Goal: Transaction & Acquisition: Purchase product/service

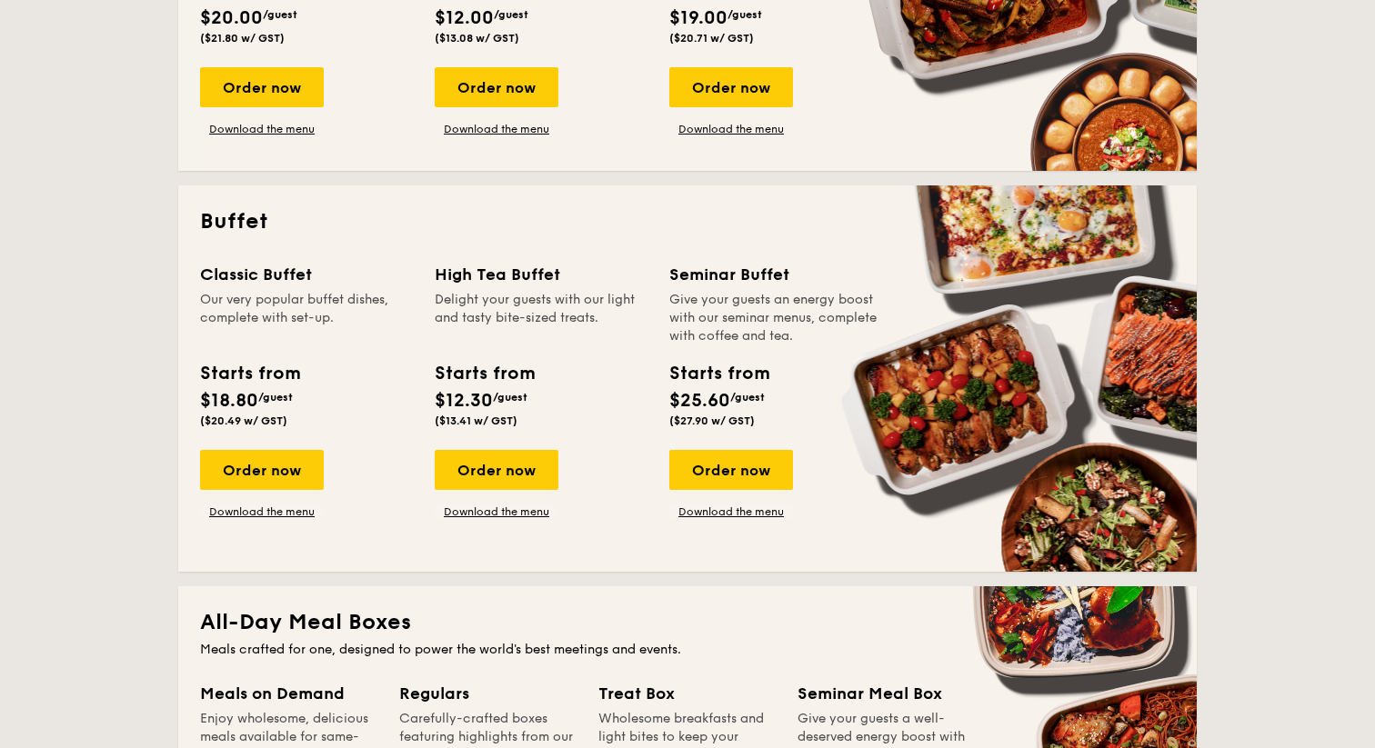
scroll to position [674, 0]
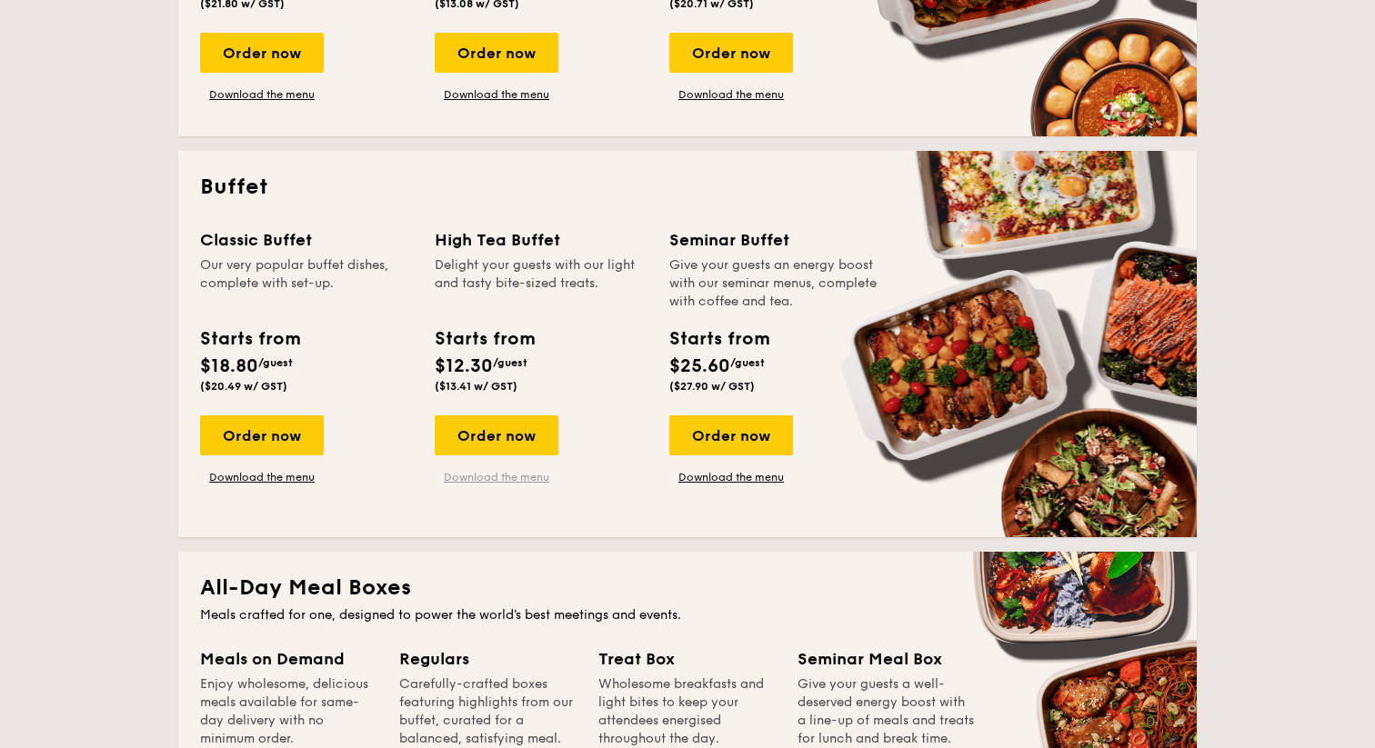
click at [479, 478] on link "Download the menu" at bounding box center [497, 477] width 124 height 15
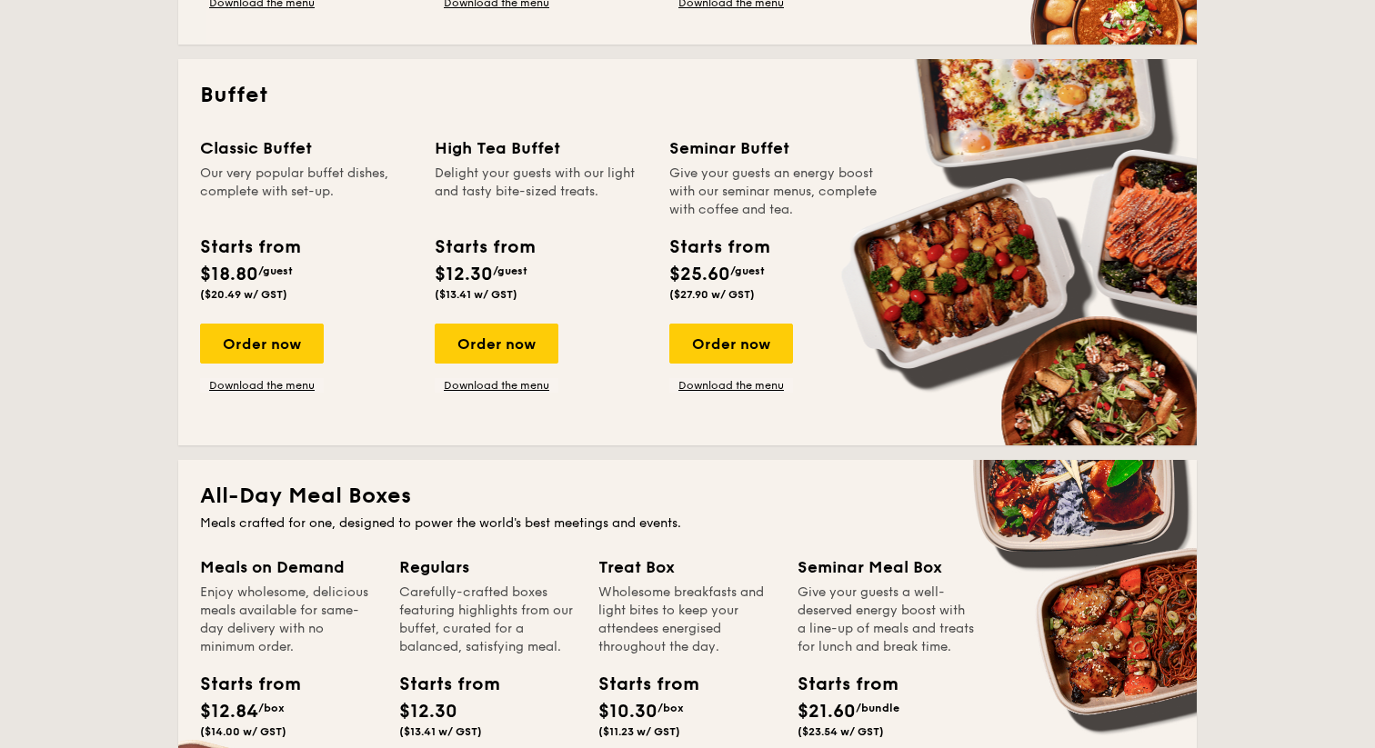
scroll to position [767, 0]
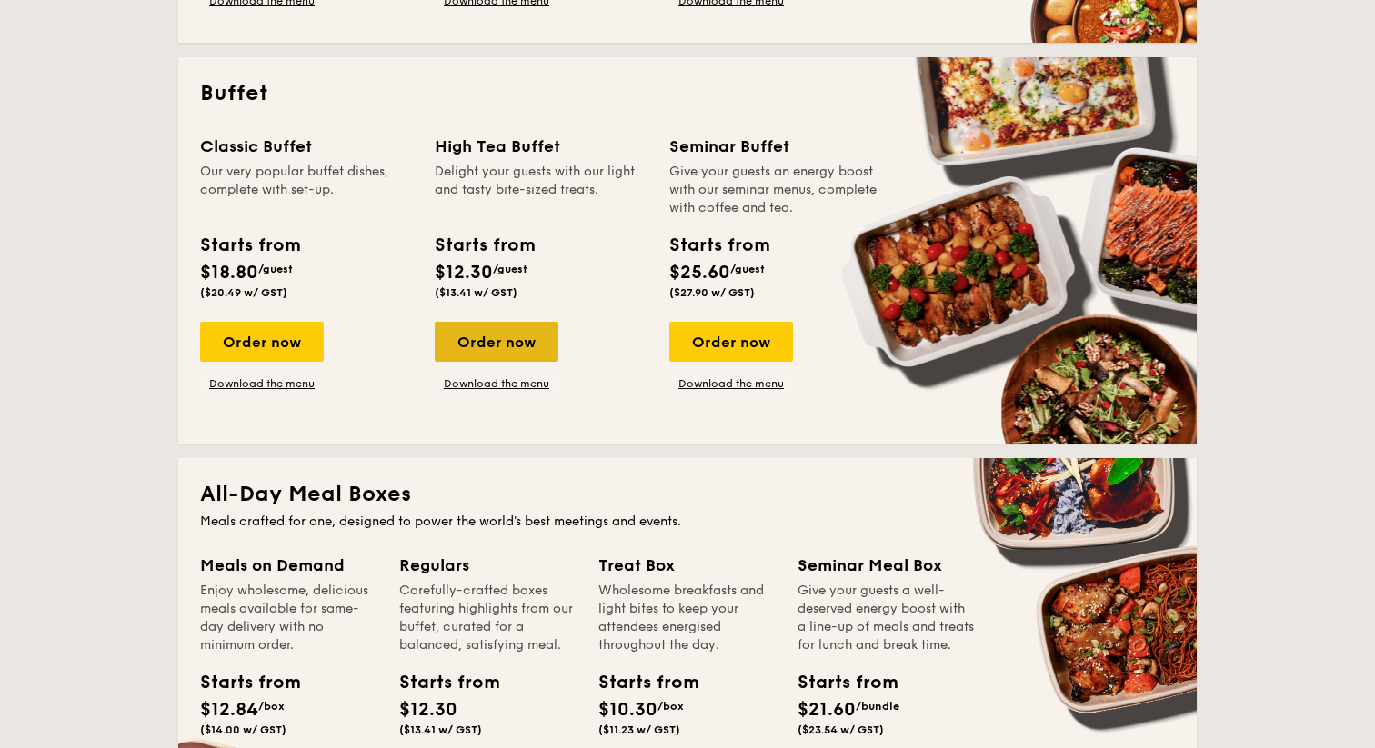
click at [534, 341] on div "Order now" at bounding box center [497, 342] width 124 height 40
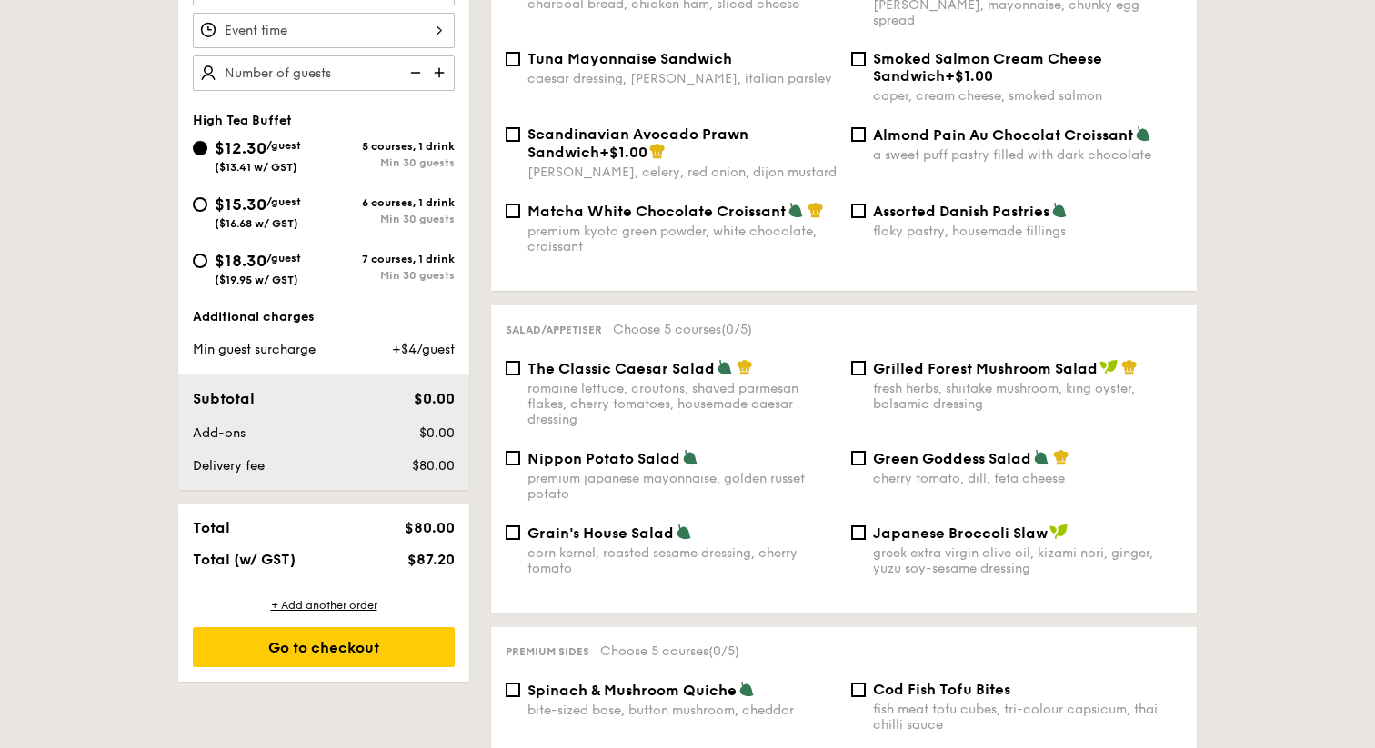
scroll to position [619, 0]
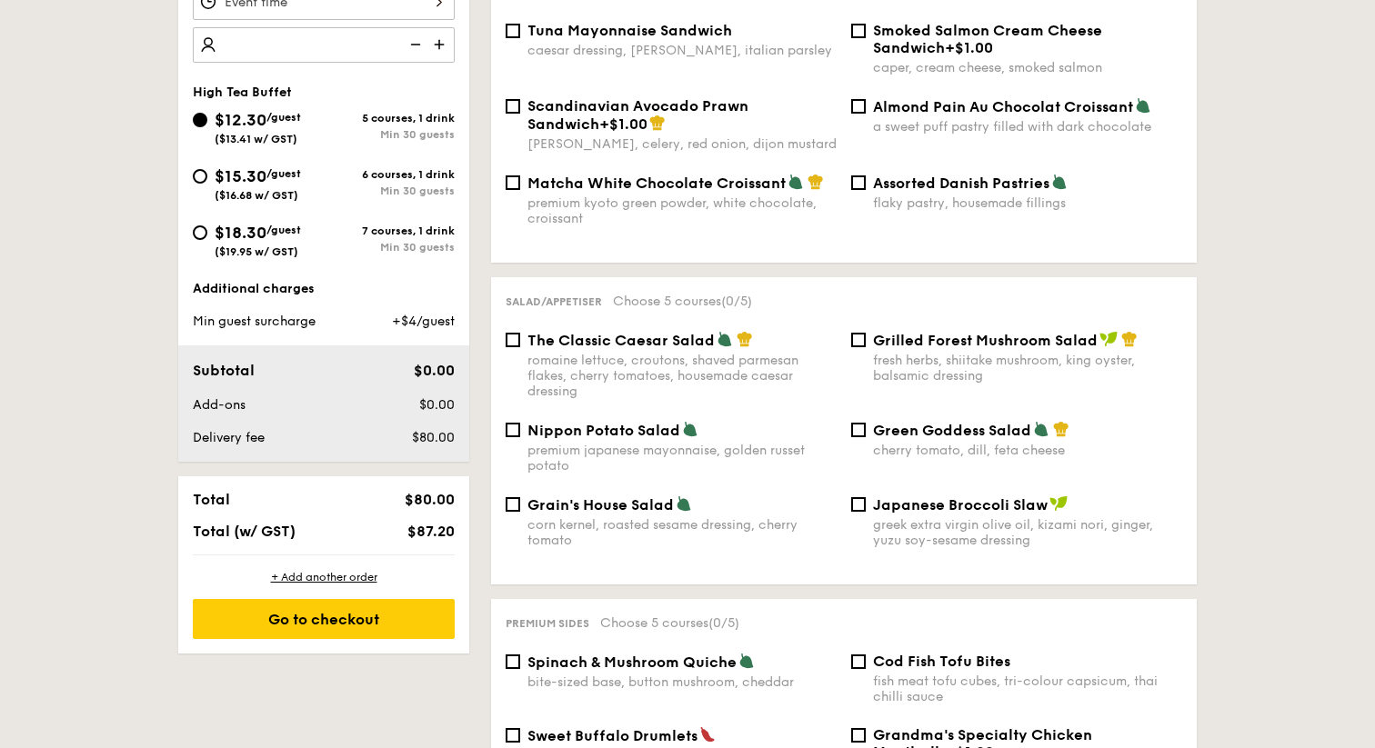
click at [435, 41] on img at bounding box center [440, 44] width 27 height 35
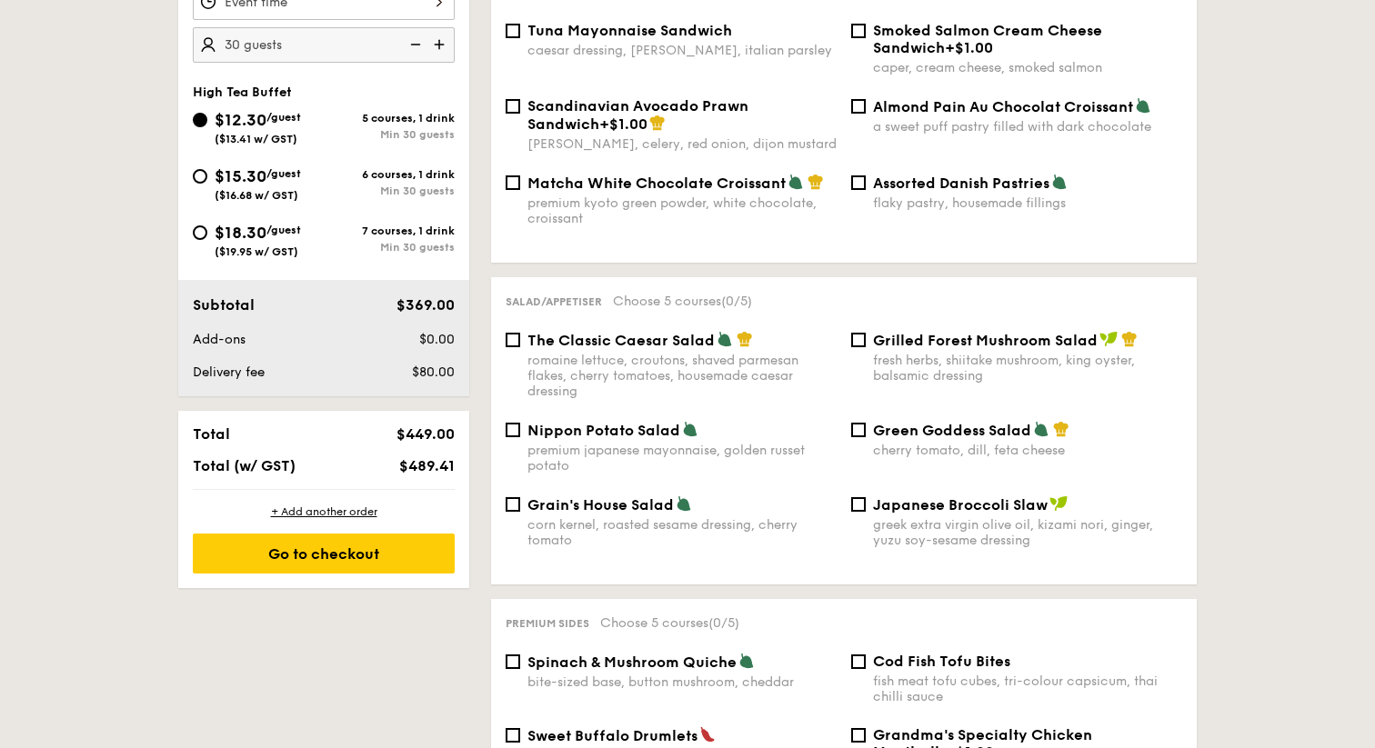
click at [435, 41] on img at bounding box center [440, 44] width 27 height 35
click at [439, 46] on img at bounding box center [440, 44] width 27 height 35
type input "40 guests"
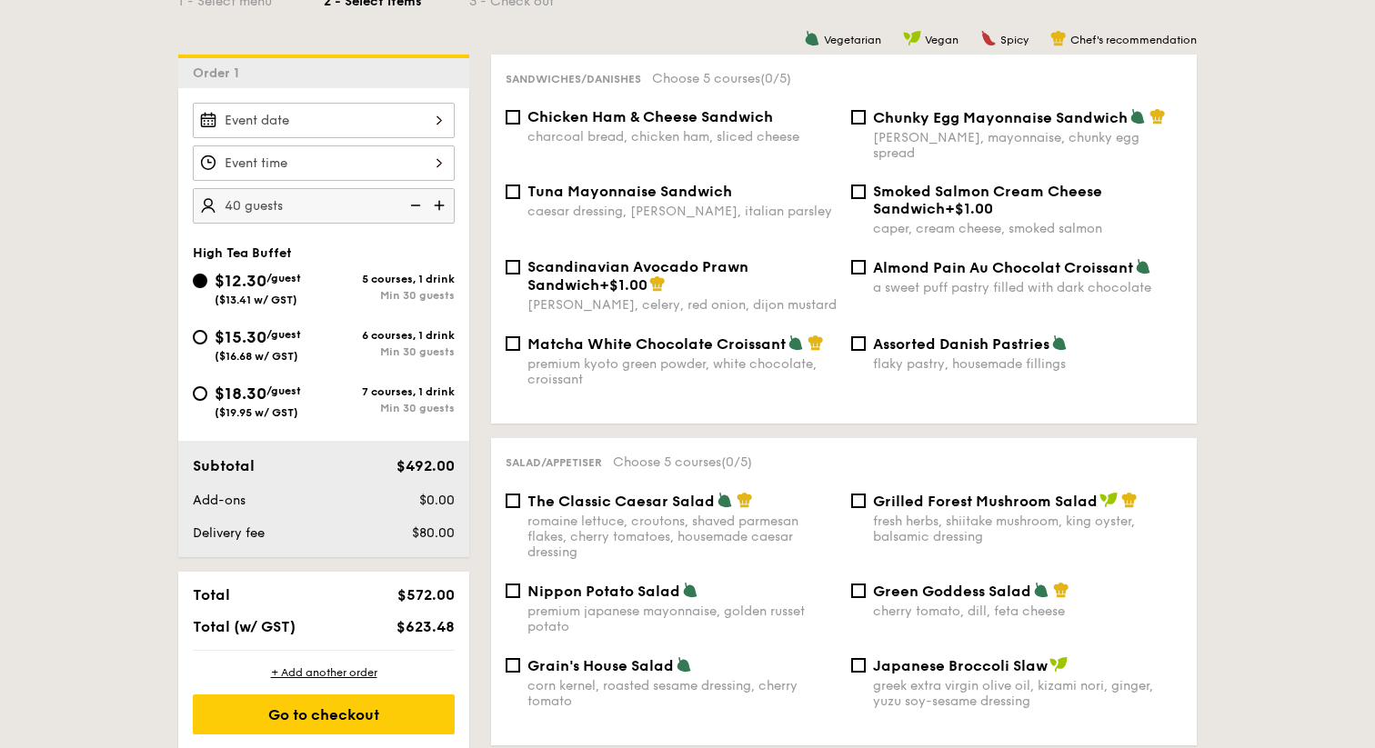
scroll to position [391, 0]
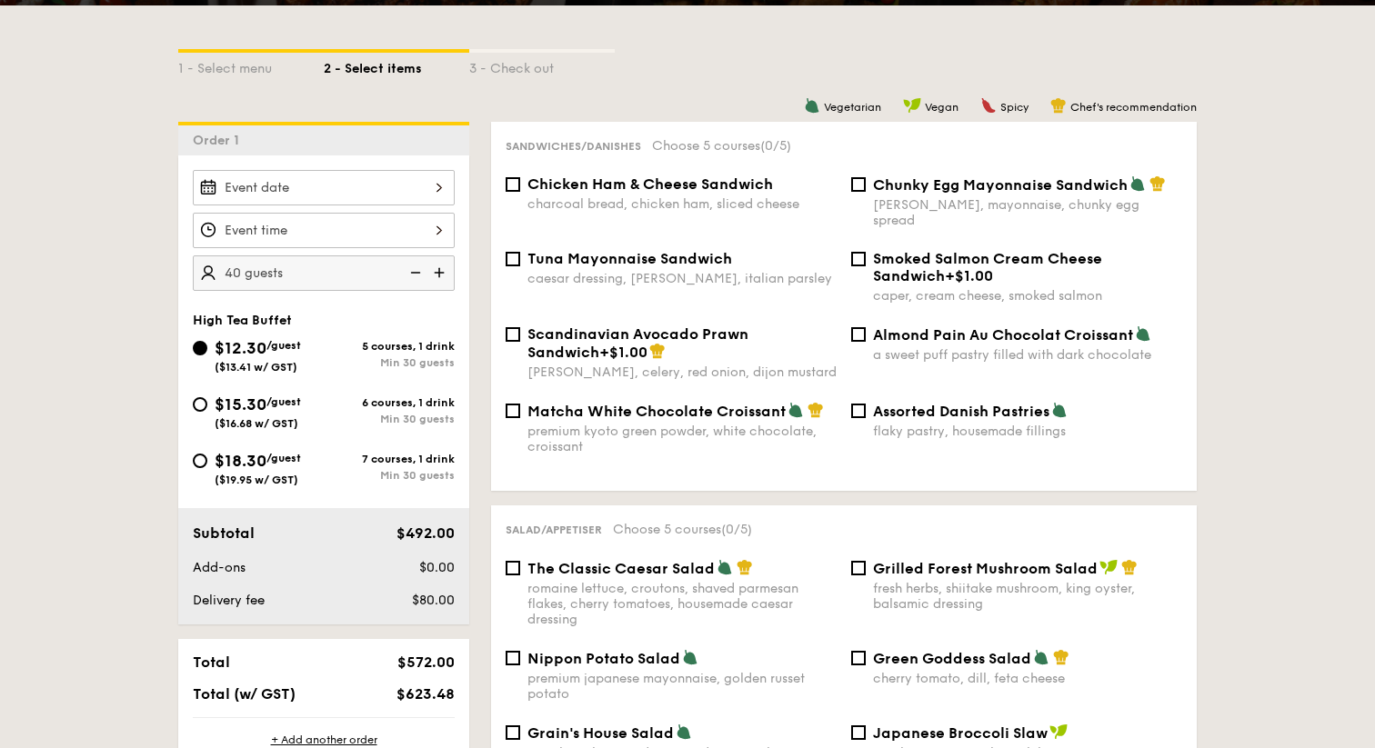
click at [434, 227] on div at bounding box center [324, 230] width 262 height 35
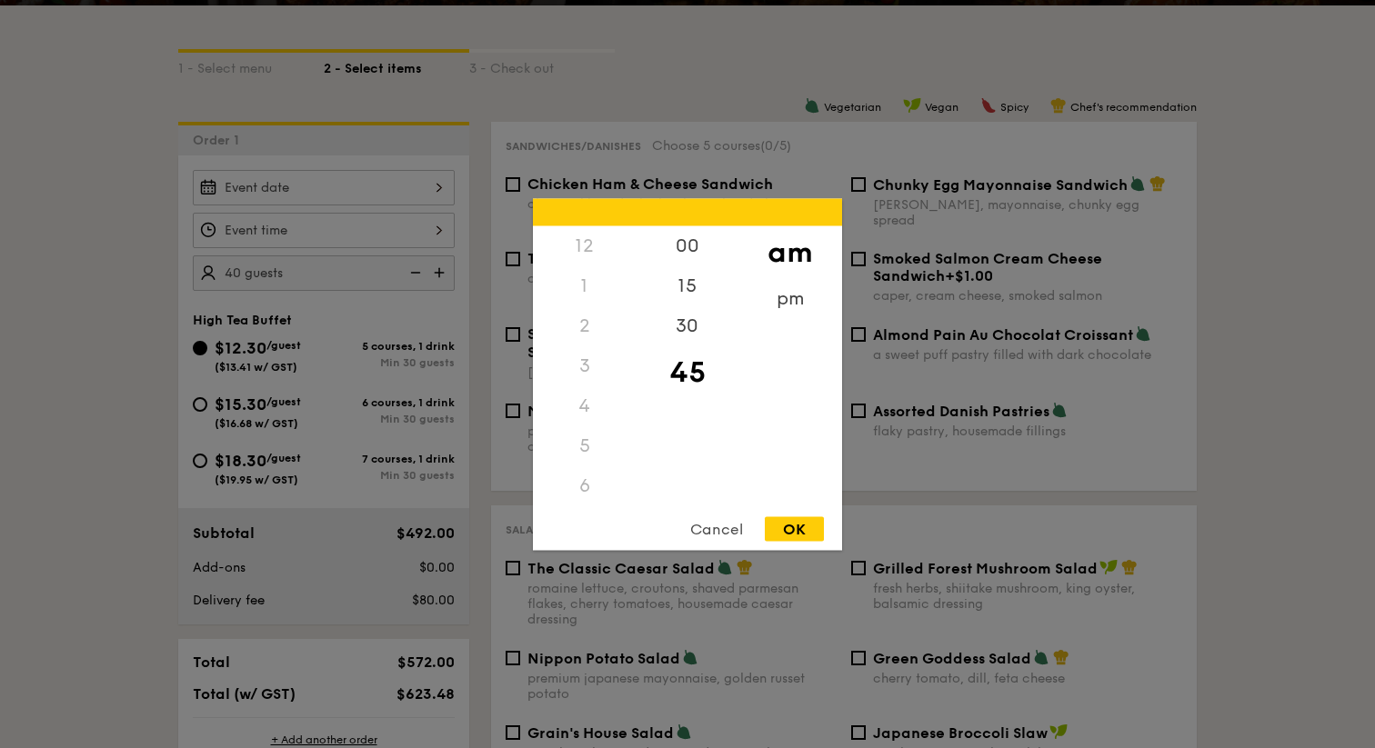
scroll to position [200, 0]
click at [1267, 234] on div at bounding box center [687, 374] width 1375 height 748
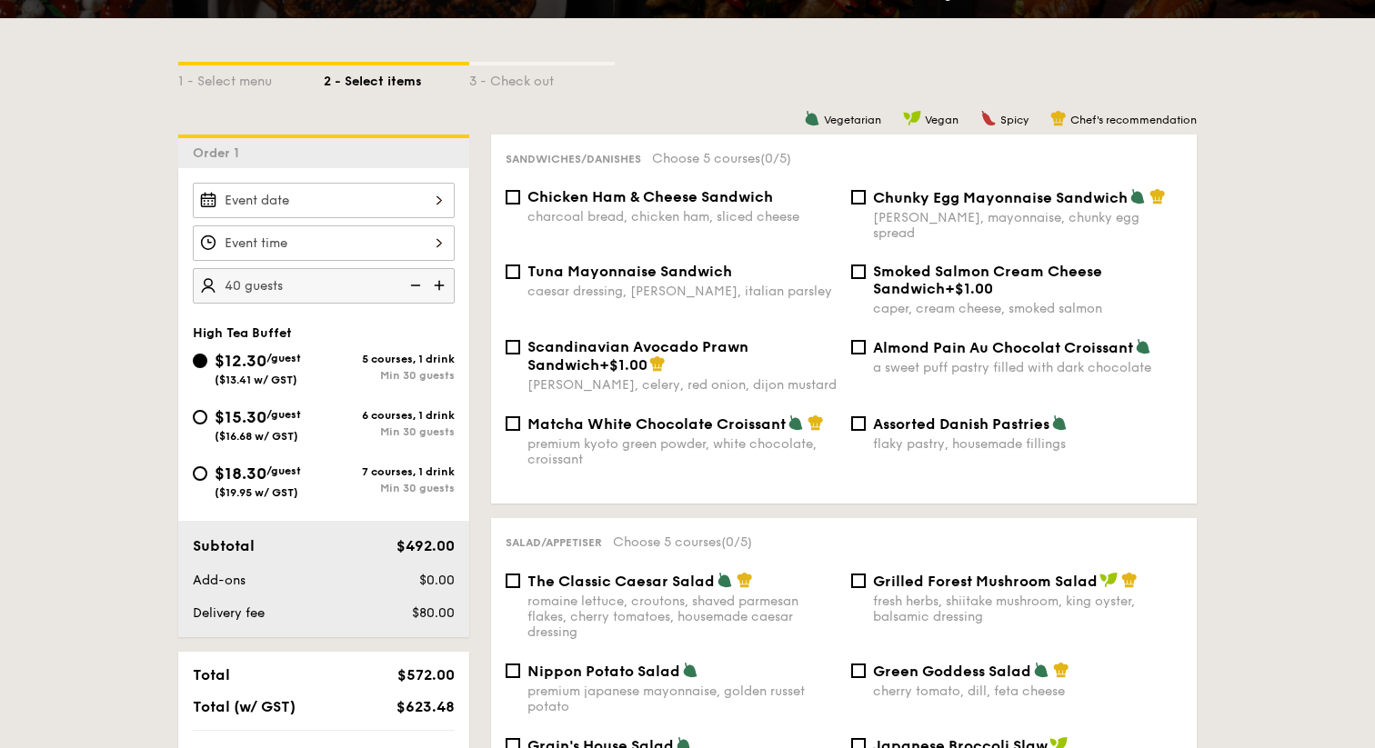
scroll to position [371, 0]
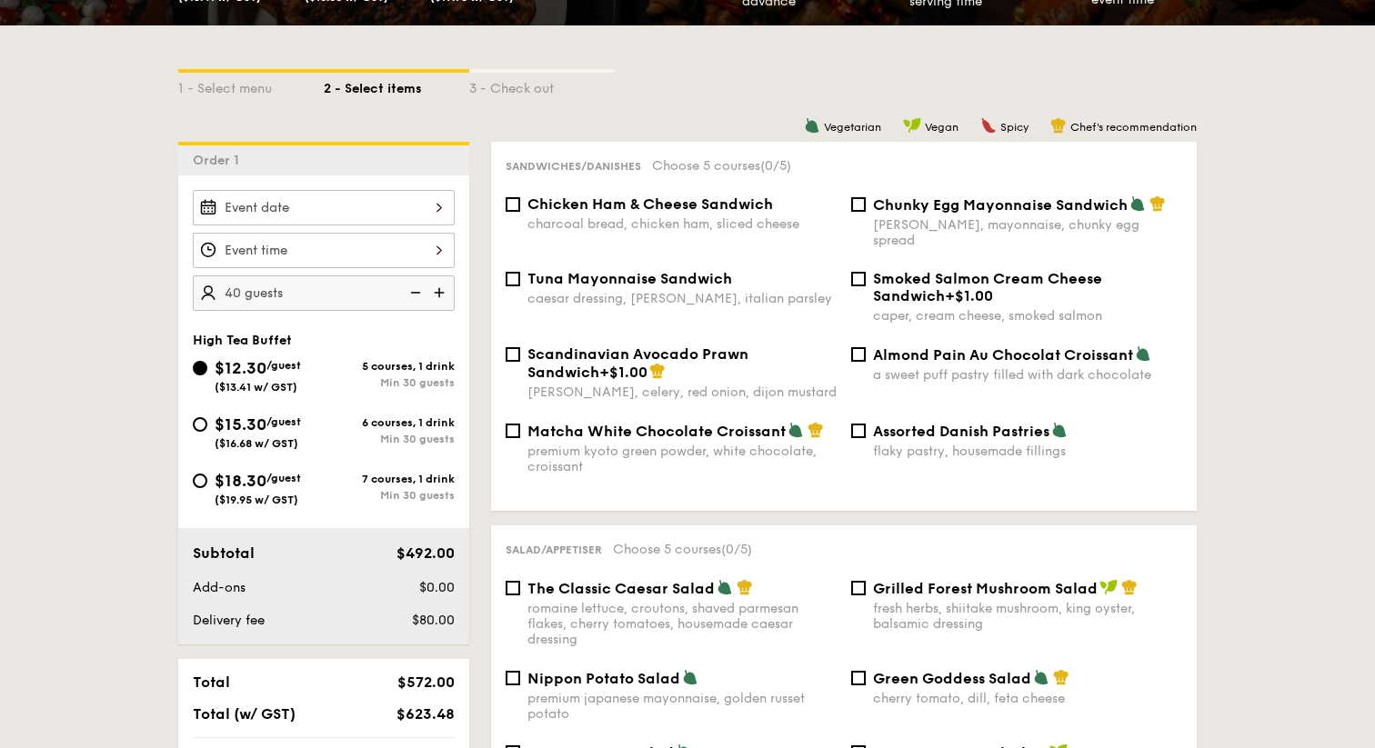
click at [317, 428] on div "$15.30 /guest ($16.68 w/ GST)" at bounding box center [258, 431] width 131 height 38
click at [207, 428] on input "$15.30 /guest ($16.68 w/ GST) 6 courses, 1 drink Min 30 guests" at bounding box center [200, 424] width 15 height 15
radio input "true"
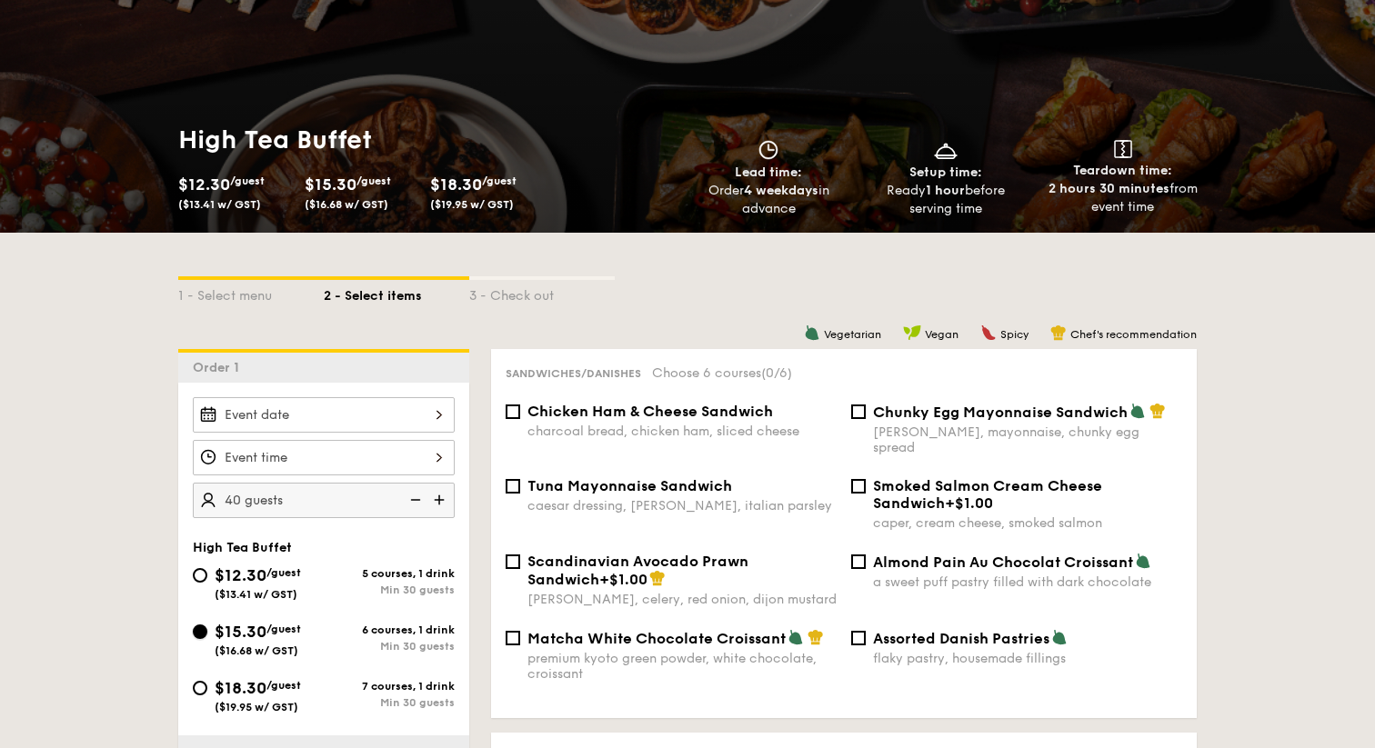
scroll to position [297, 0]
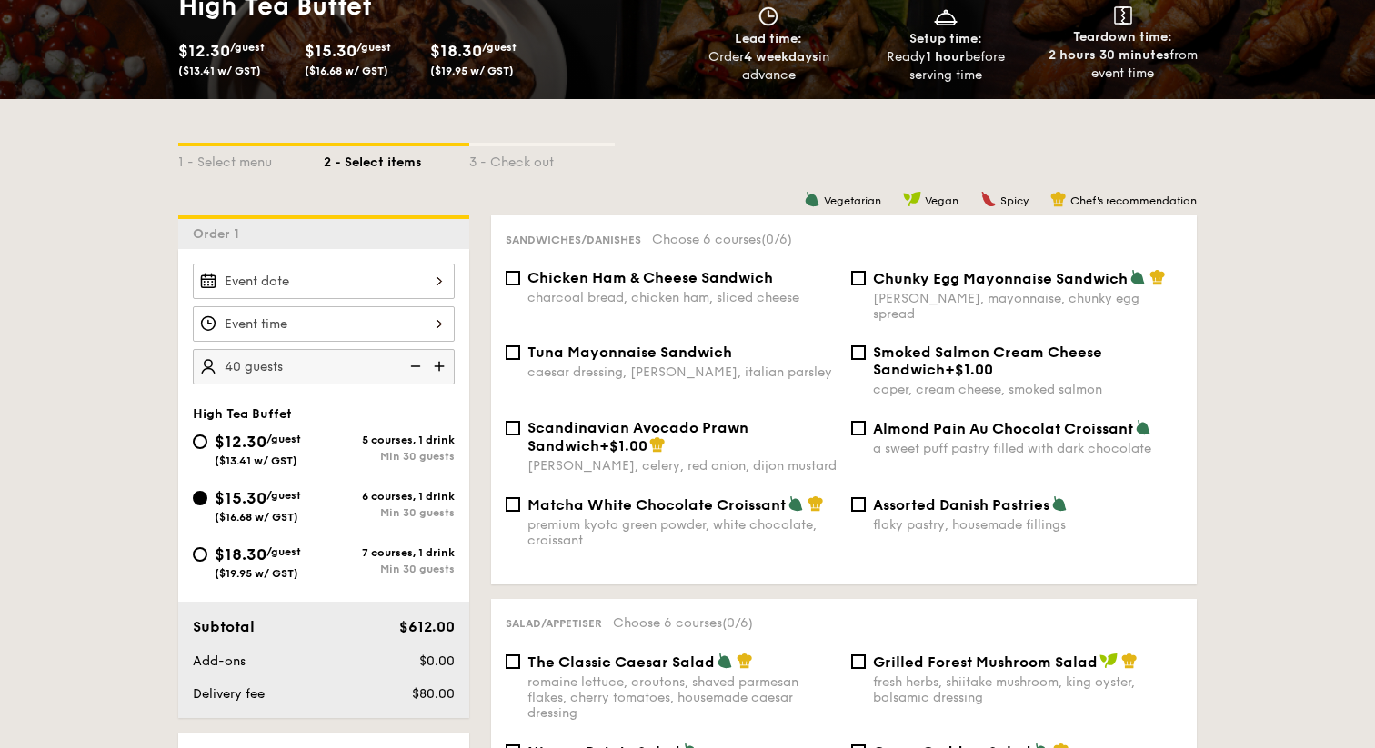
click at [866, 282] on div "Chunky Egg Mayonnaise Sandwich dijon mustard, mayonnaise, chunky egg spread" at bounding box center [1016, 295] width 345 height 53
click at [857, 273] on input "Chunky Egg Mayonnaise Sandwich dijon mustard, mayonnaise, chunky egg spread" at bounding box center [858, 278] width 15 height 15
checkbox input "true"
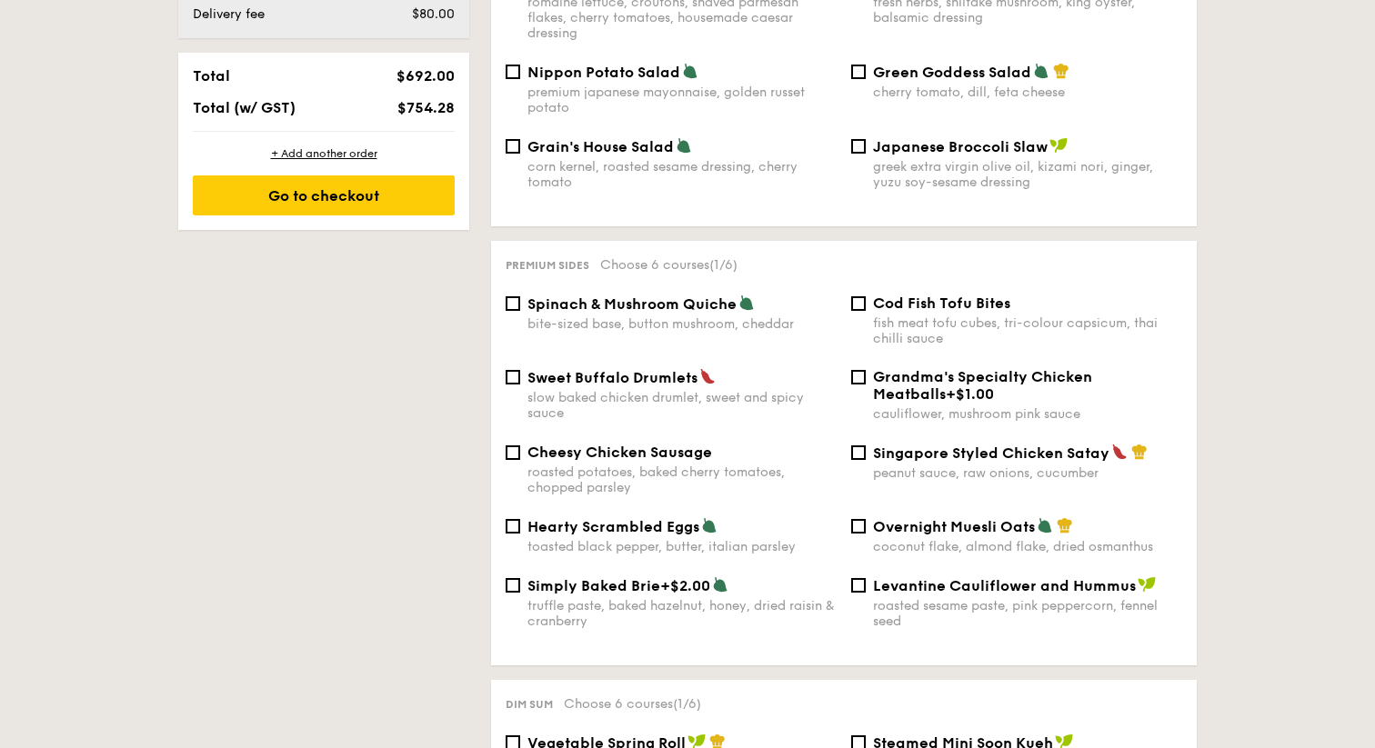
scroll to position [980, 0]
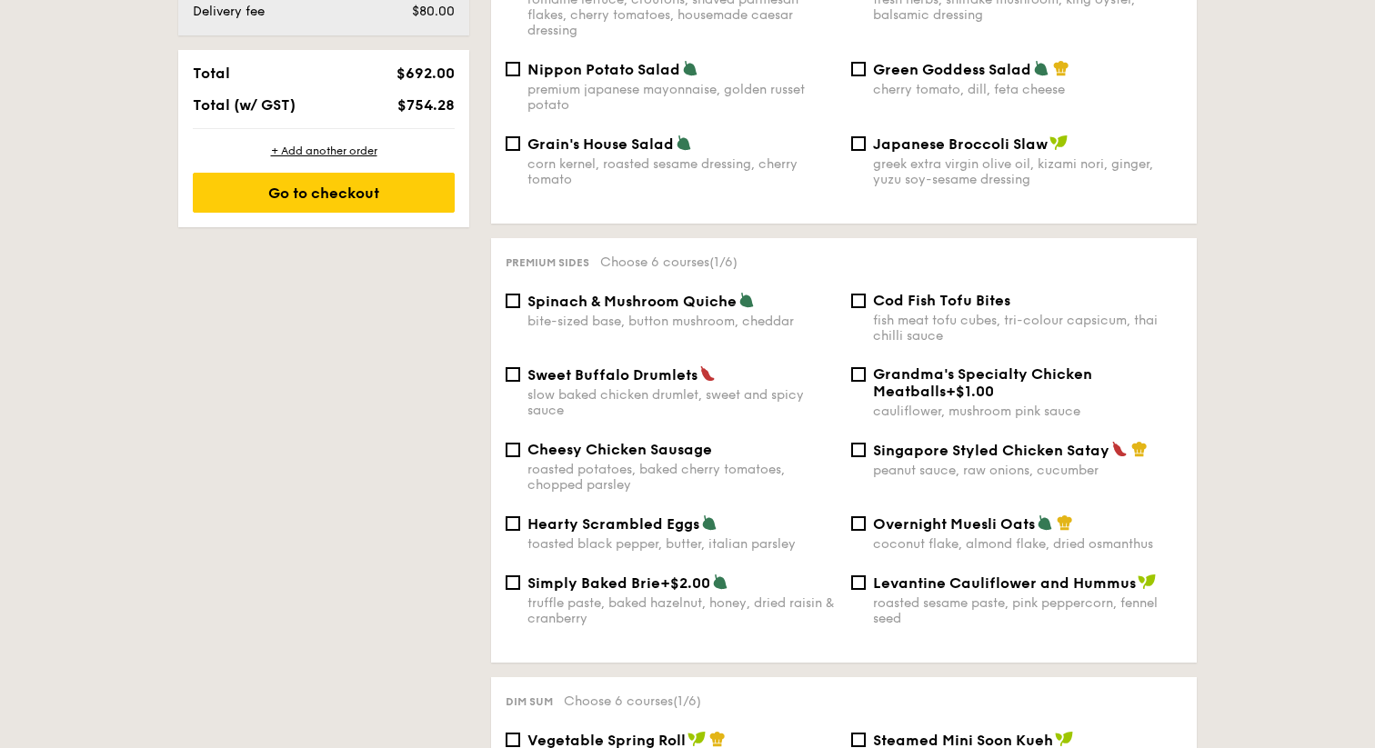
click at [535, 299] on span "Spinach & Mushroom Quiche" at bounding box center [631, 301] width 209 height 17
click at [520, 299] on input "Spinach & Mushroom Quiche bite-sized base, button mushroom, cheddar" at bounding box center [512, 301] width 15 height 15
checkbox input "true"
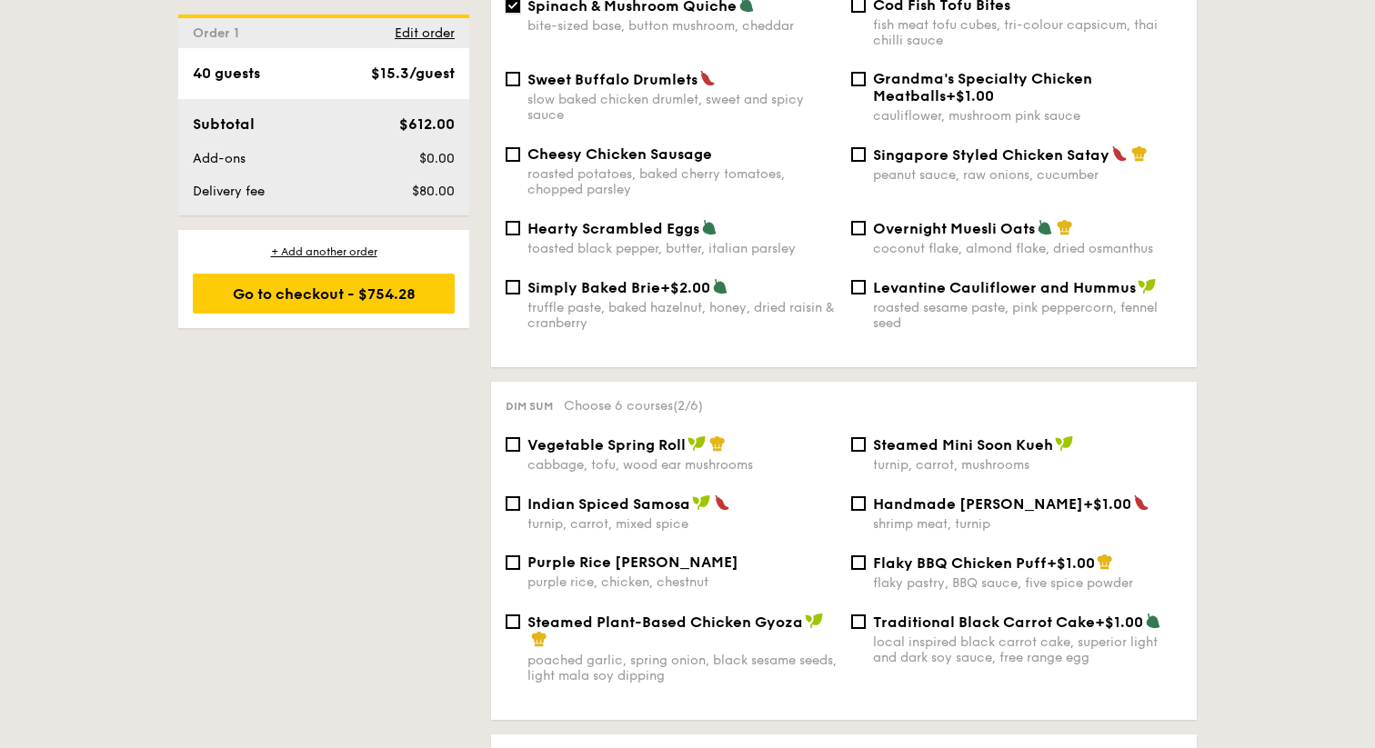
scroll to position [1282, 0]
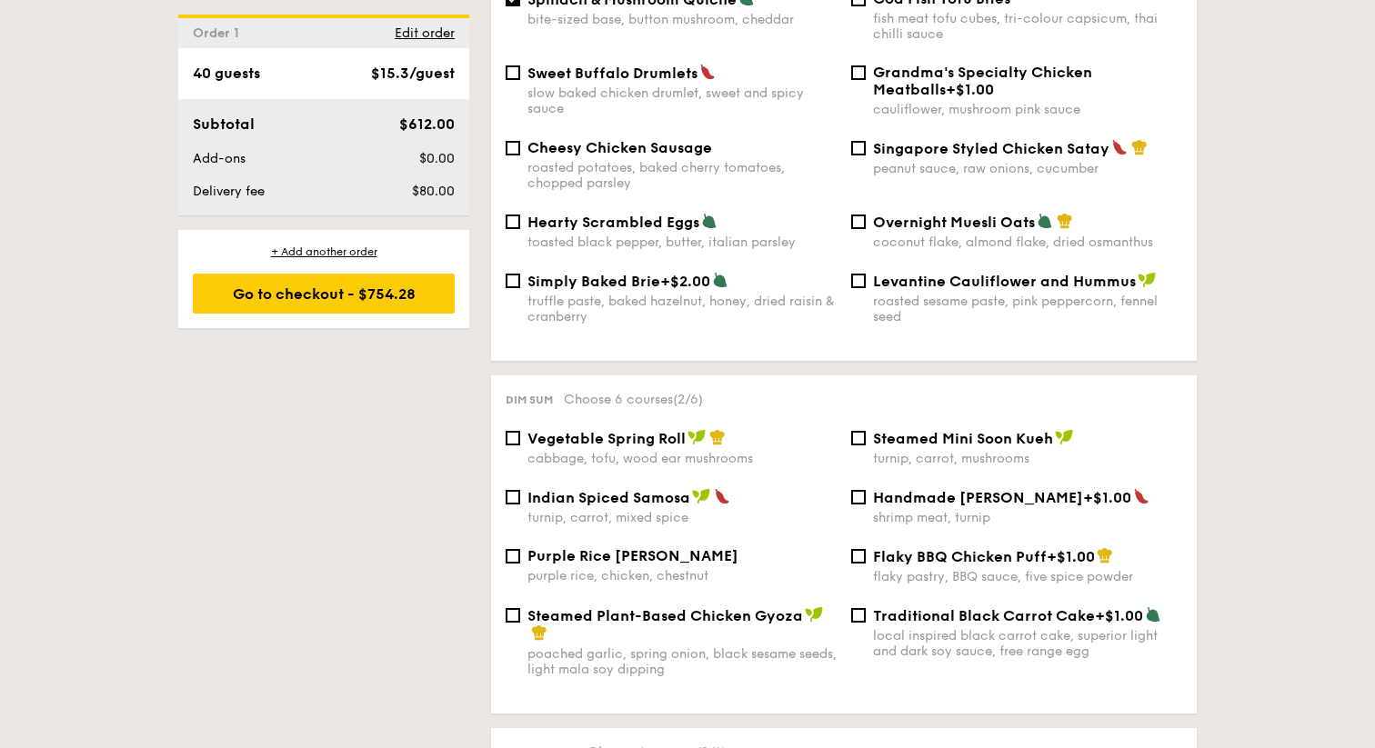
click at [522, 433] on div "Vegetable Spring Roll cabbage, tofu, wood ear mushrooms" at bounding box center [670, 447] width 345 height 37
click at [532, 430] on span "Vegetable Spring Roll" at bounding box center [606, 438] width 158 height 17
click at [520, 431] on input "Vegetable Spring Roll cabbage, tofu, wood ear mushrooms" at bounding box center [512, 438] width 15 height 15
checkbox input "true"
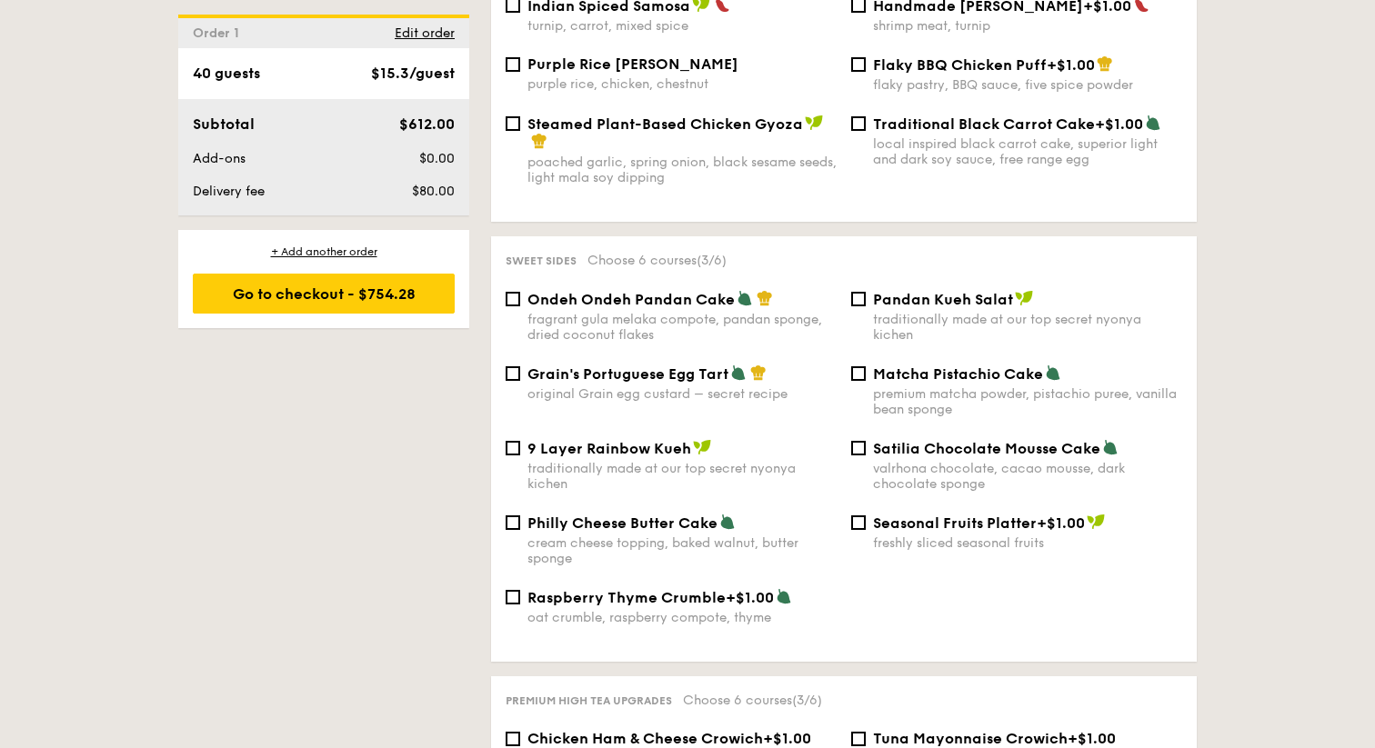
scroll to position [1805, 0]
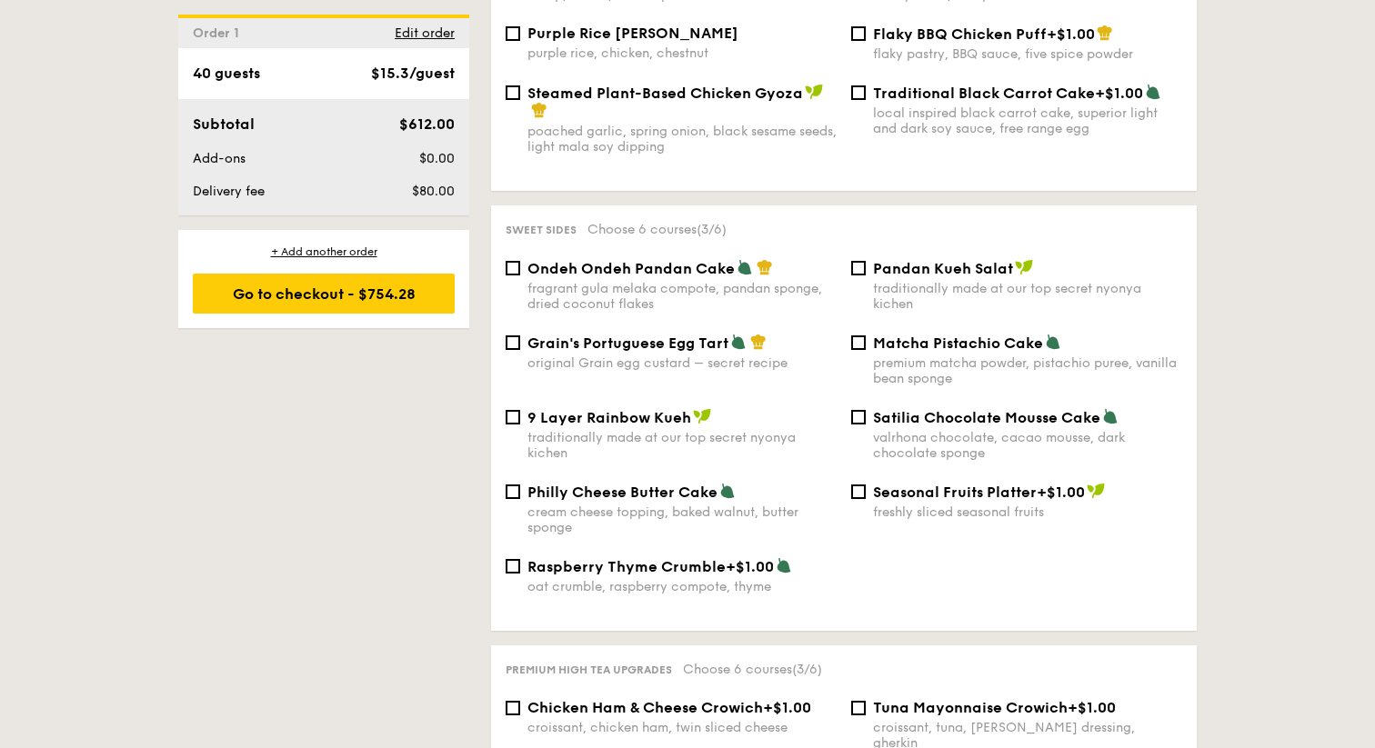
click at [580, 366] on div "original Grain egg custard – secret recipe" at bounding box center [681, 362] width 309 height 15
click at [520, 350] on input "Grain's Portuguese Egg Tart original Grain egg custard – secret recipe" at bounding box center [512, 342] width 15 height 15
checkbox input "true"
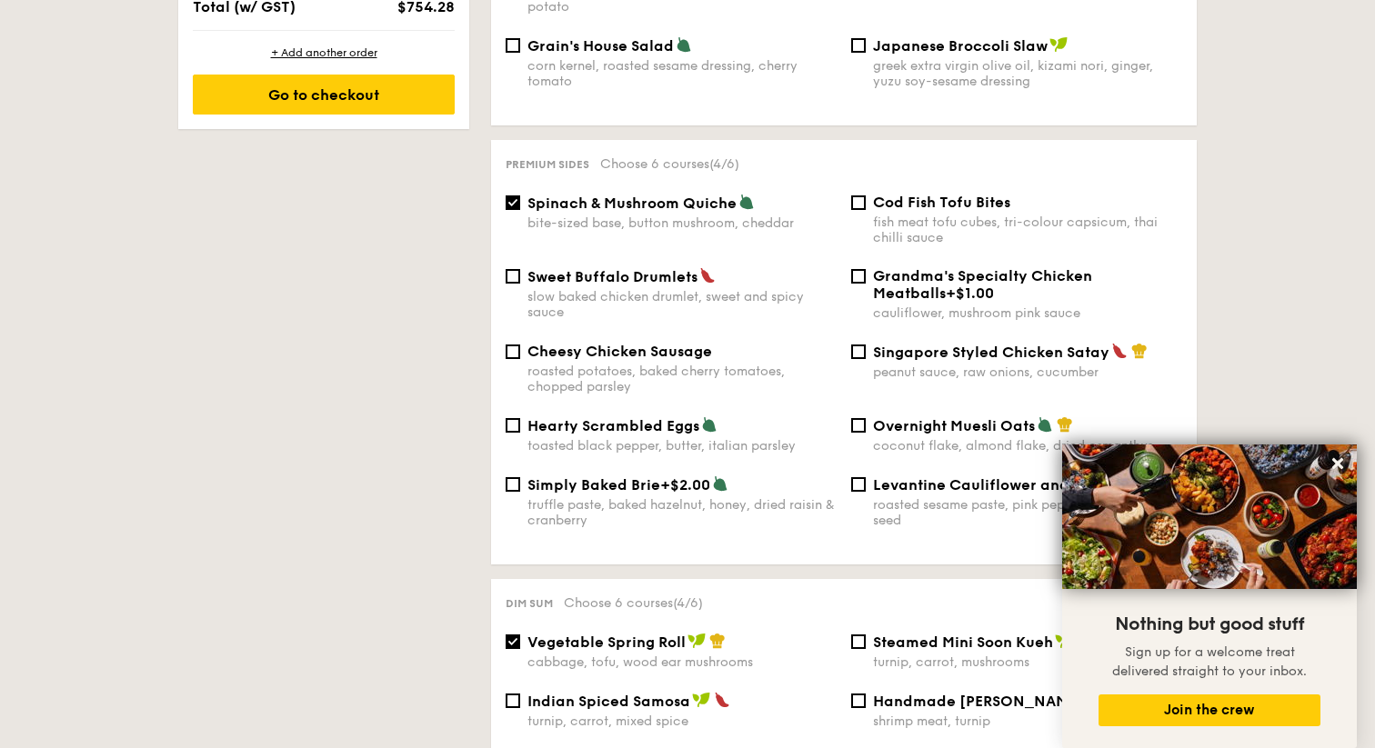
scroll to position [1138, 0]
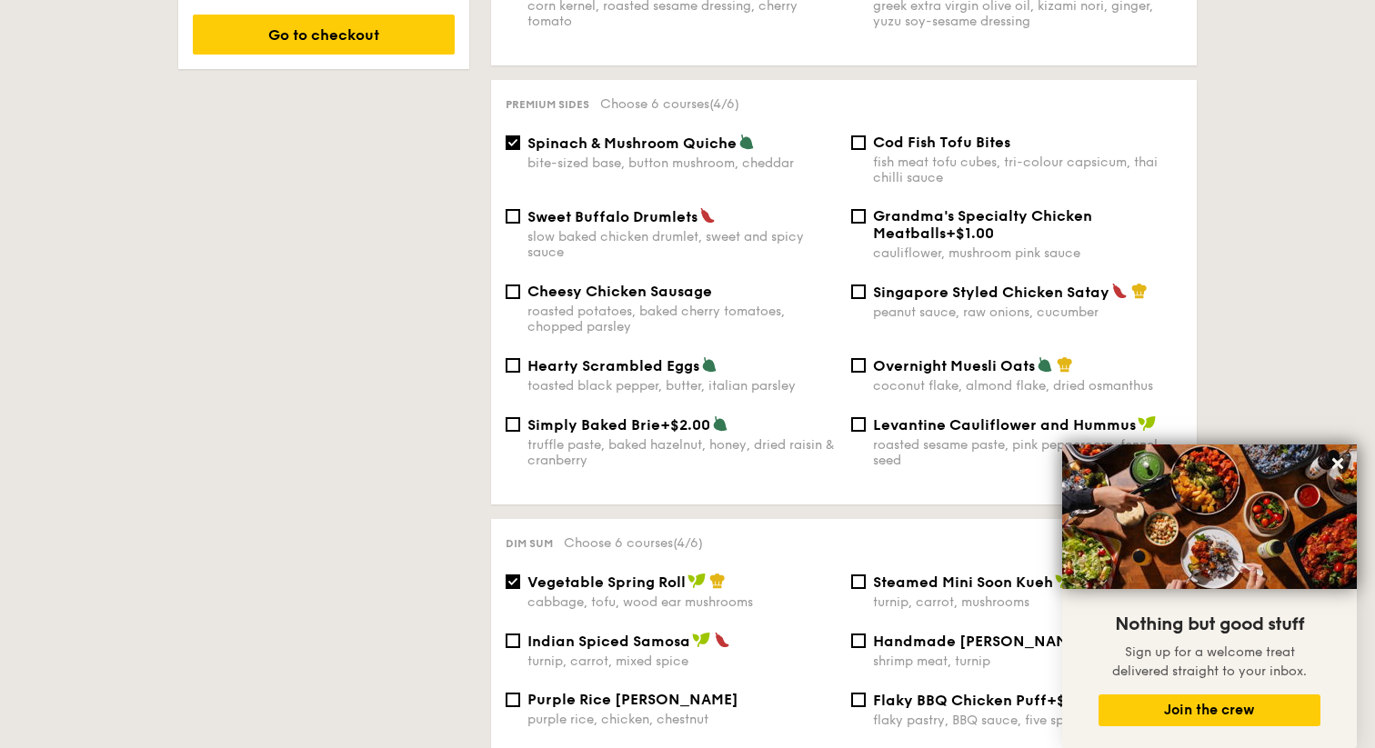
click at [874, 291] on span "Singapore Styled Chicken Satay" at bounding box center [991, 292] width 236 height 17
click at [866, 291] on input "Singapore Styled Chicken Satay peanut sauce, raw onions, cucumber" at bounding box center [858, 292] width 15 height 15
checkbox input "true"
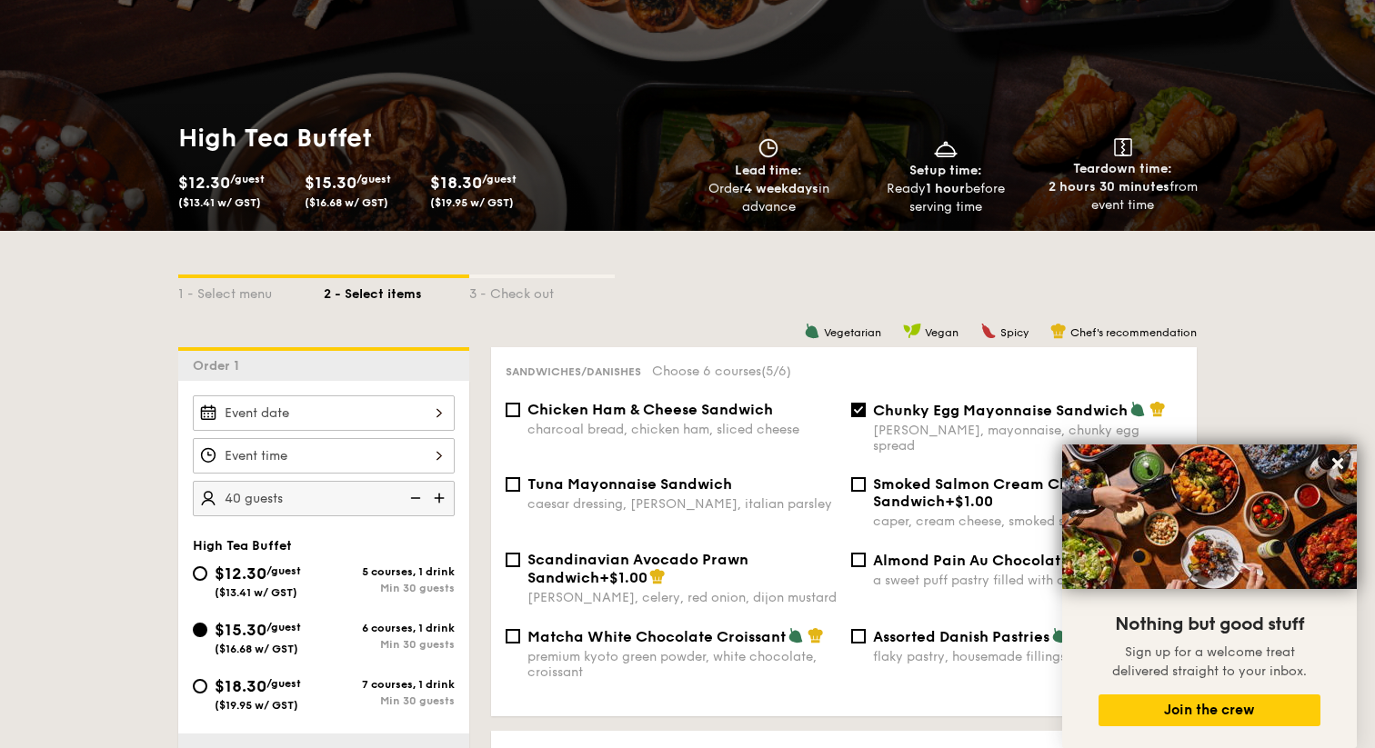
scroll to position [301, 0]
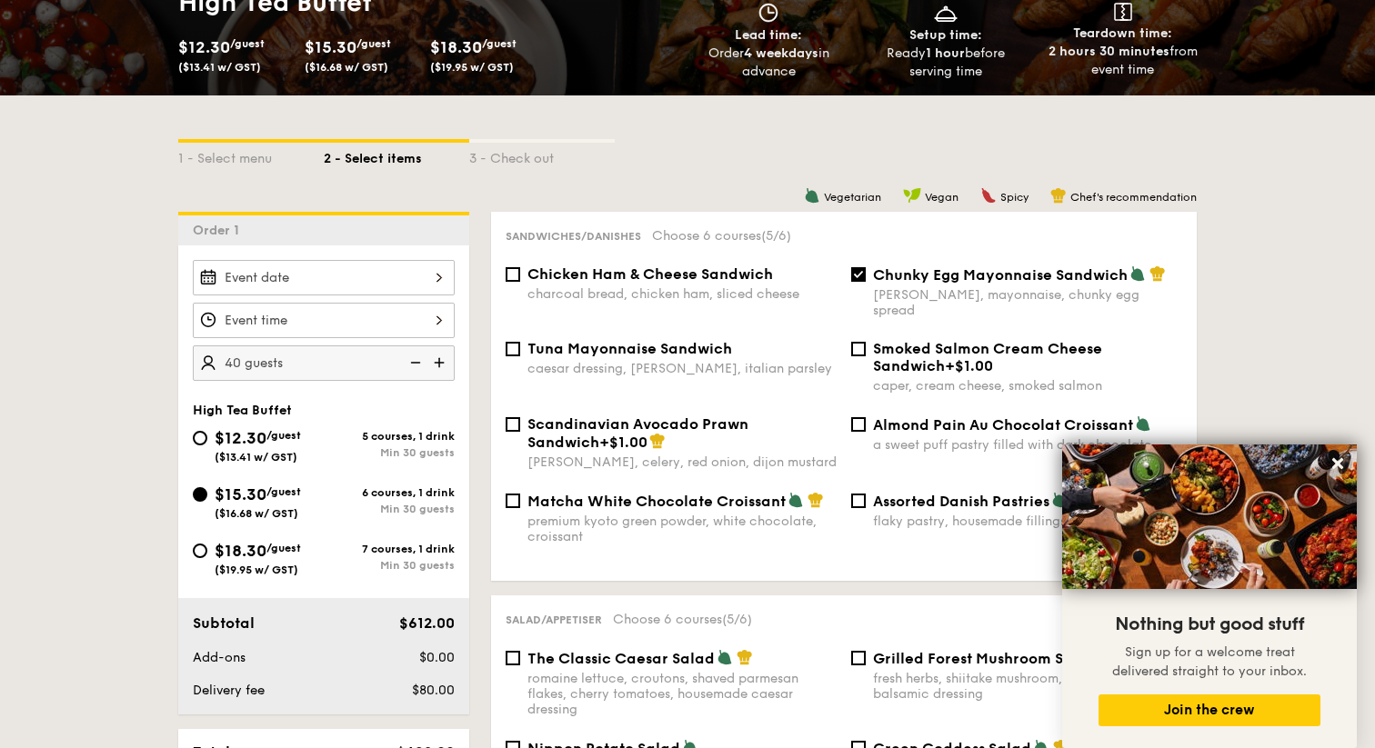
click at [274, 448] on div "$12.30 /guest ($13.41 w/ GST)" at bounding box center [258, 444] width 86 height 38
click at [207, 445] on input "$12.30 /guest ($13.41 w/ GST) 5 courses, 1 drink Min 30 guests" at bounding box center [200, 438] width 15 height 15
radio input "true"
checkbox input "false"
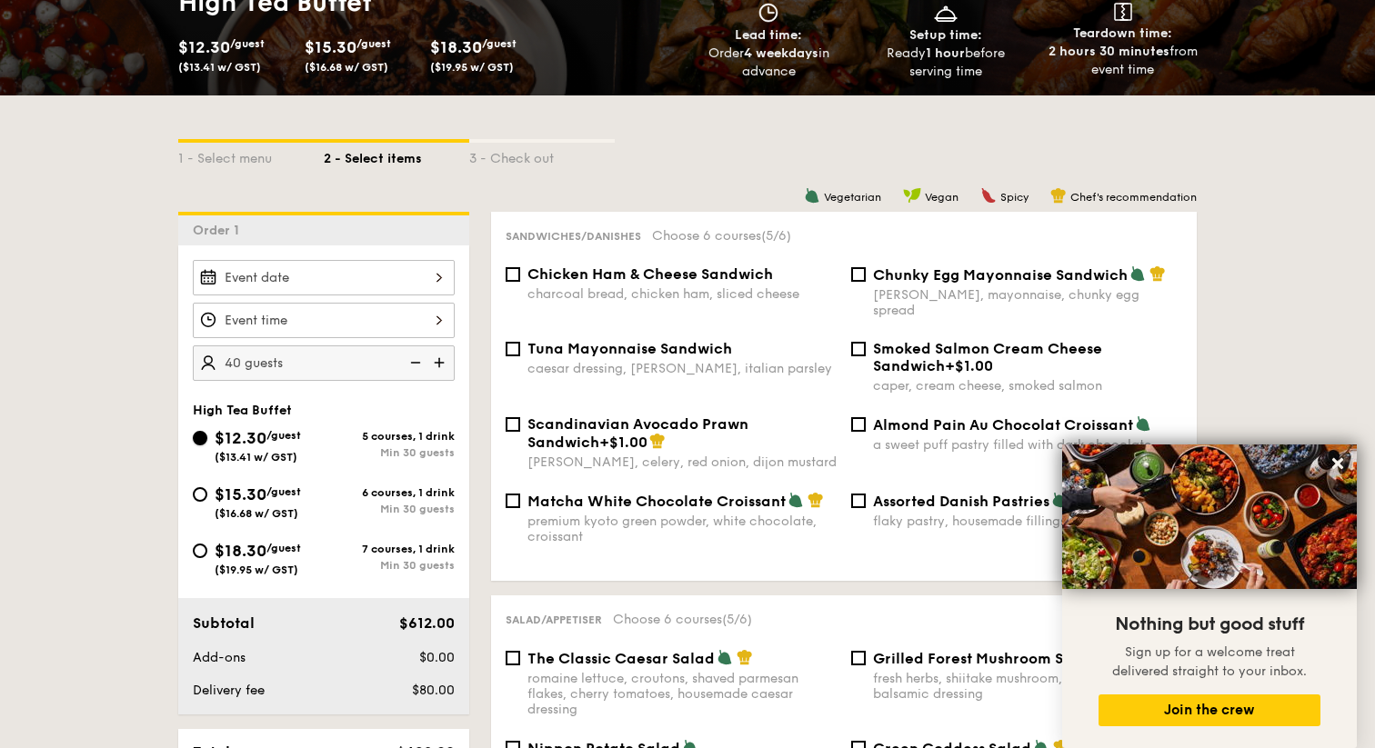
checkbox input "false"
radio input "true"
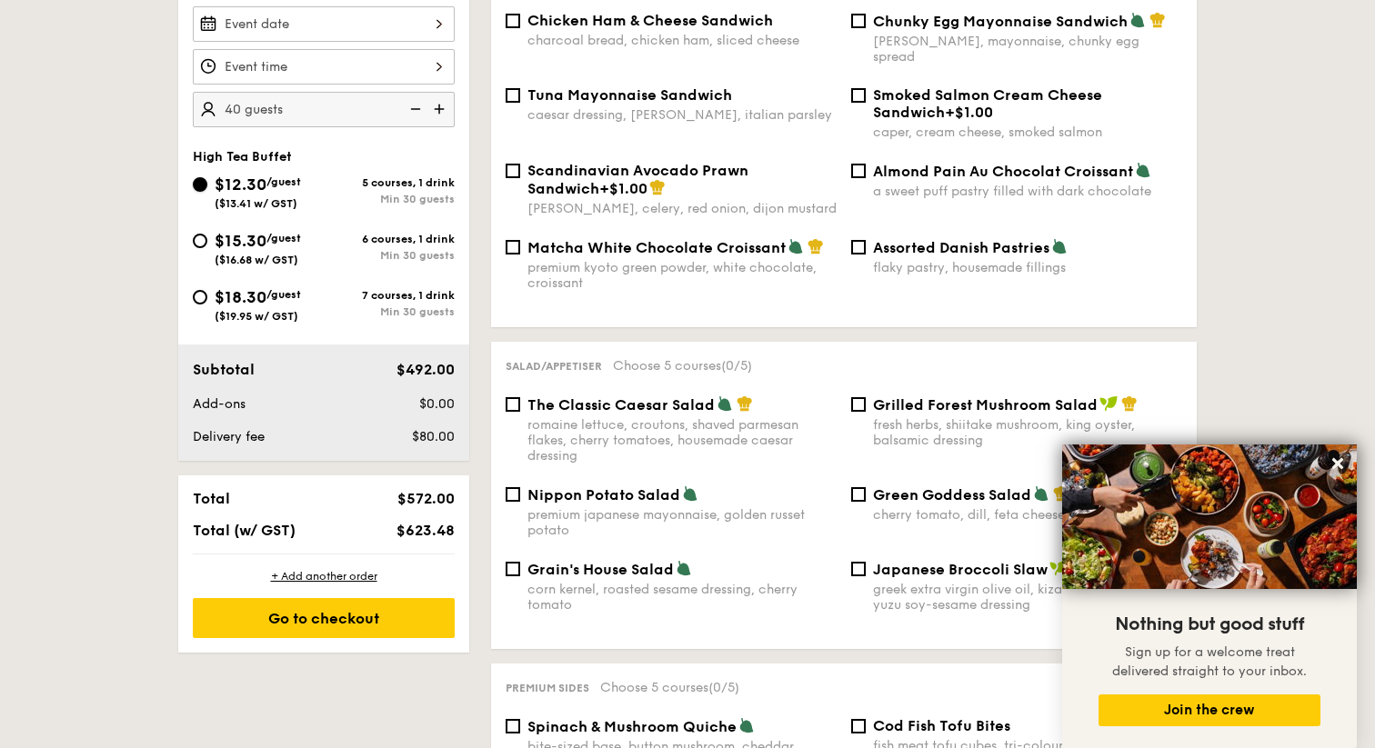
scroll to position [517, 0]
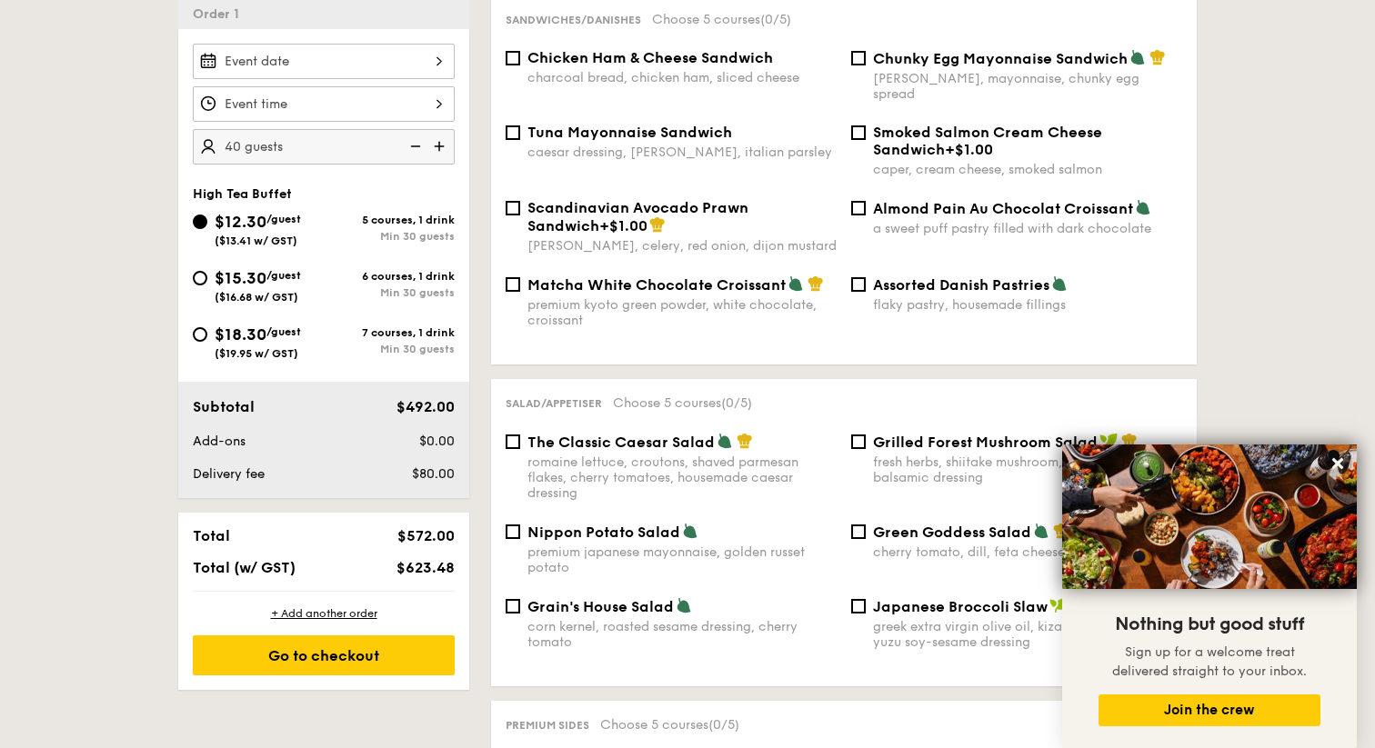
click at [251, 271] on span "$15.30" at bounding box center [241, 278] width 52 height 20
click at [207, 271] on input "$15.30 /guest ($16.68 w/ GST) 6 courses, 1 drink Min 30 guests" at bounding box center [200, 278] width 15 height 15
radio input "true"
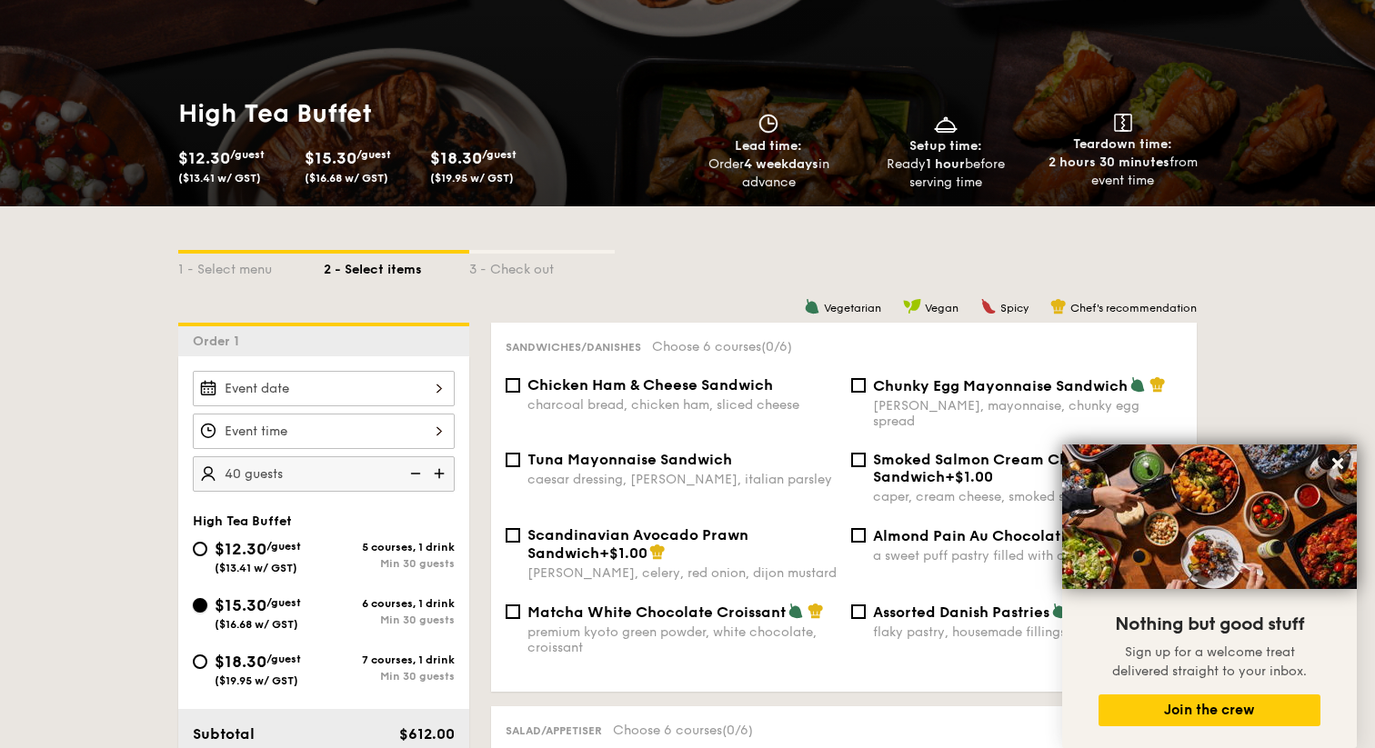
scroll to position [0, 0]
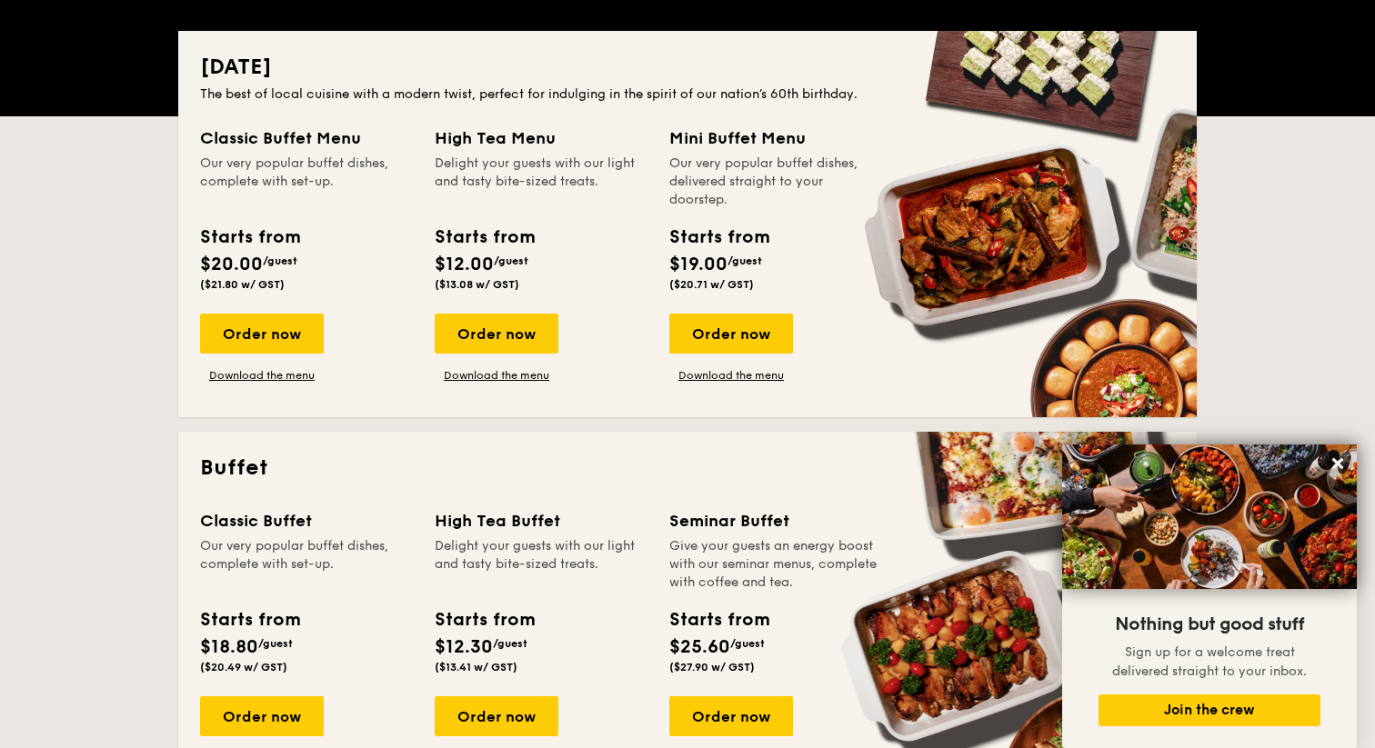
scroll to position [468, 0]
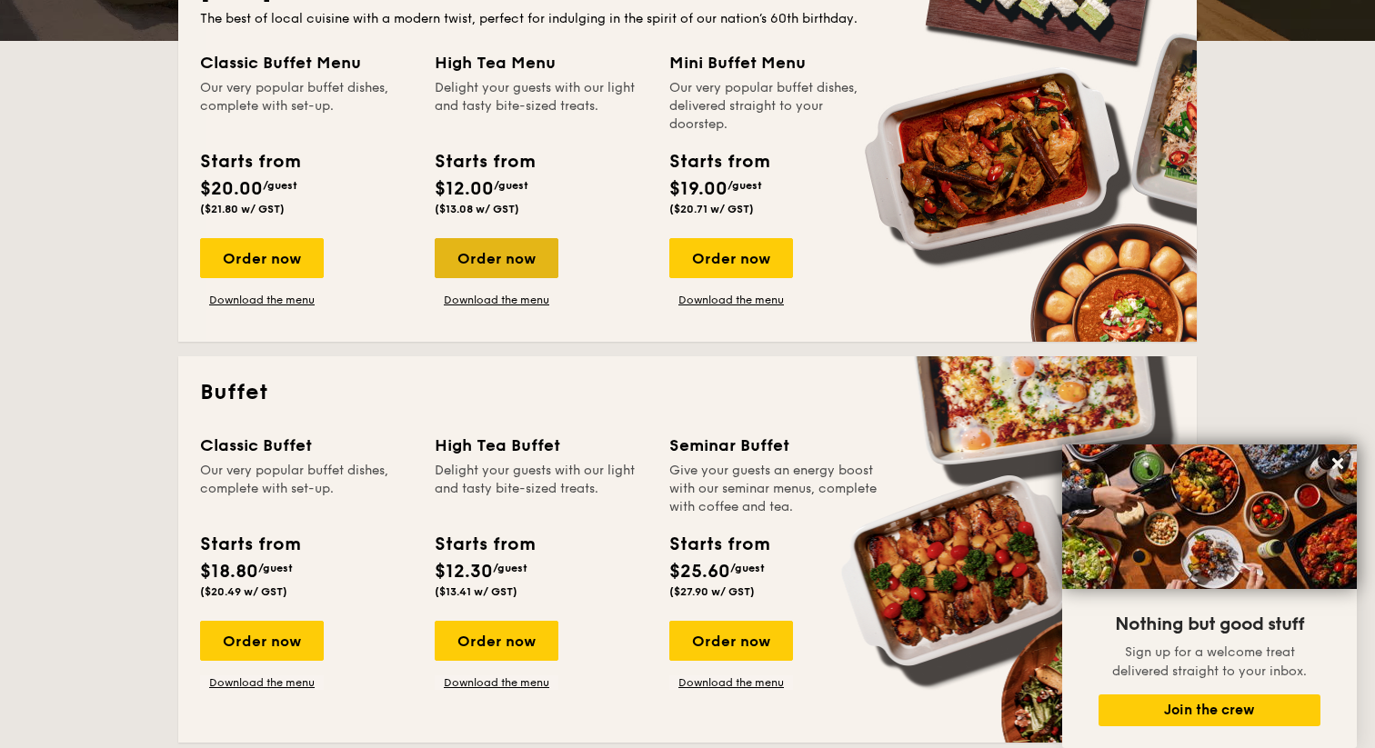
click at [546, 264] on div "Order now" at bounding box center [497, 258] width 124 height 40
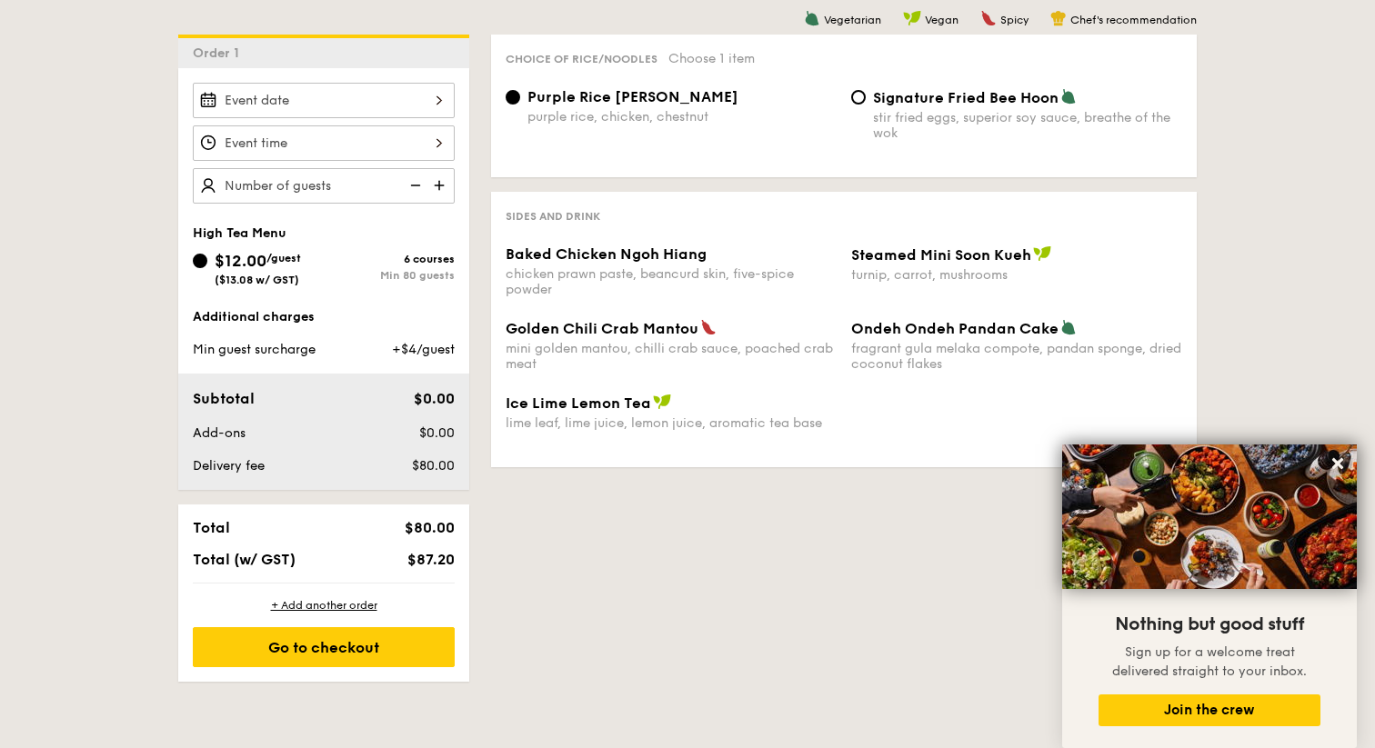
scroll to position [439, 0]
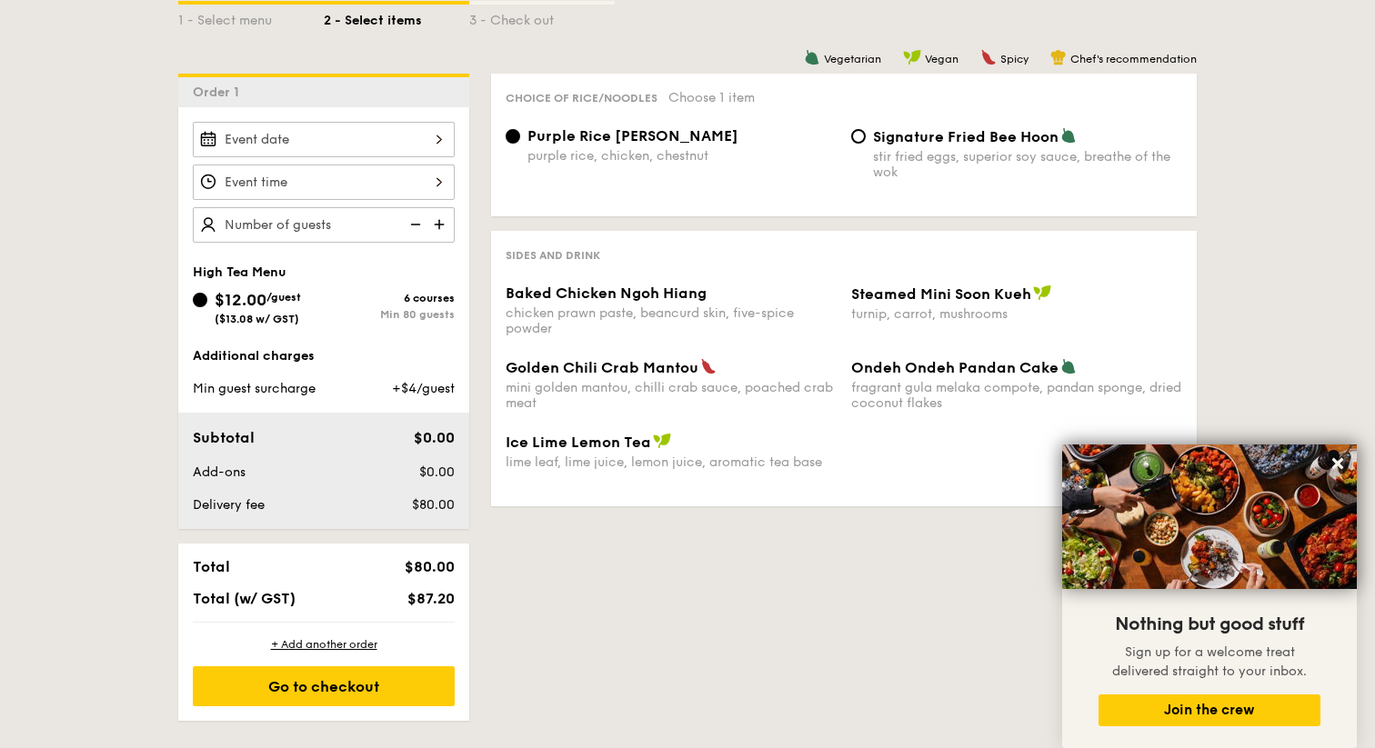
scroll to position [468, 0]
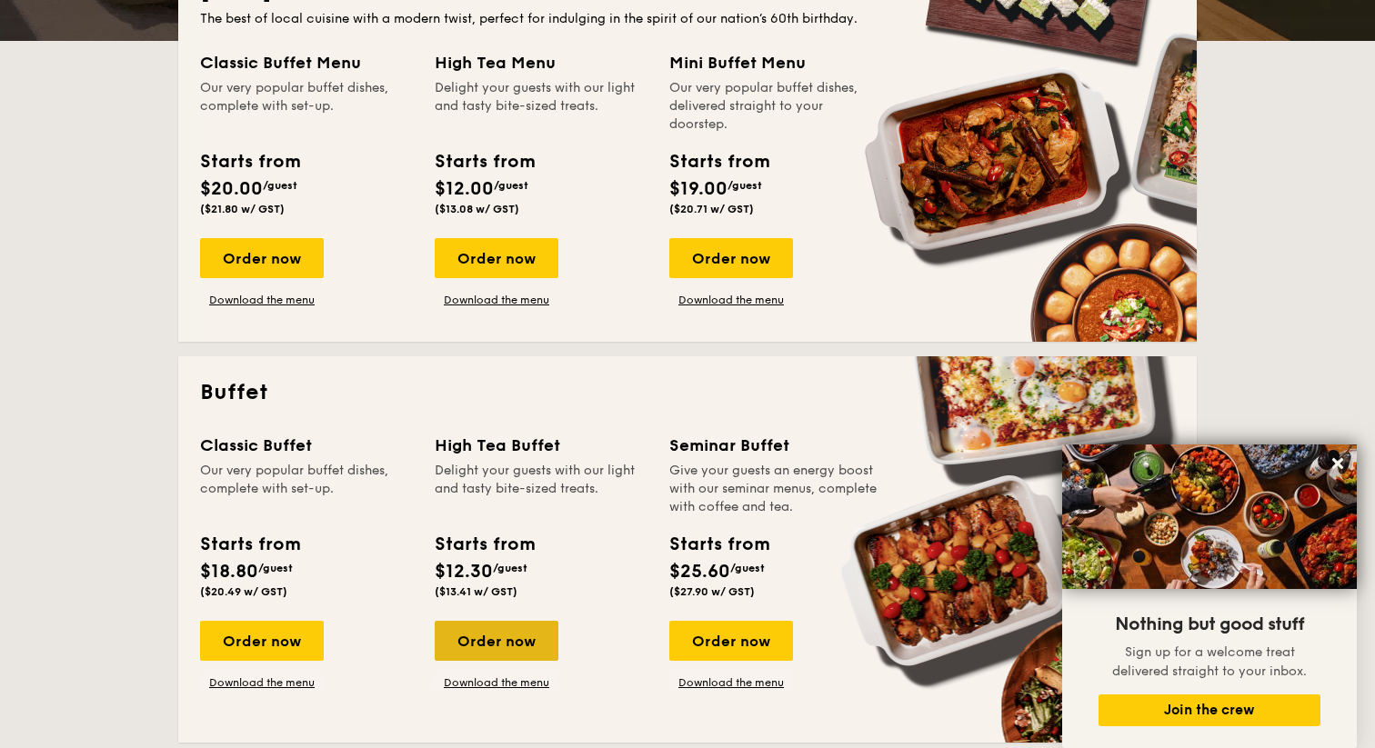
click at [507, 636] on div "Order now" at bounding box center [497, 641] width 124 height 40
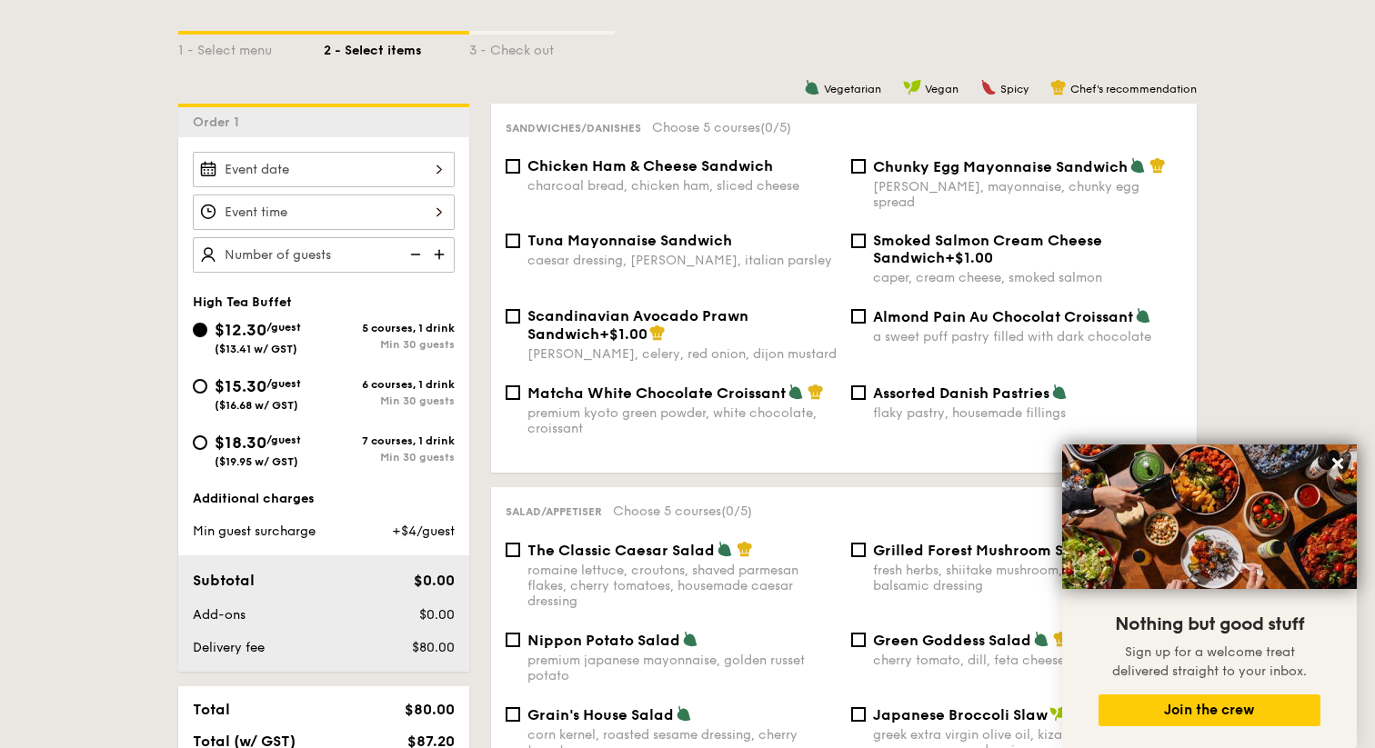
scroll to position [431, 0]
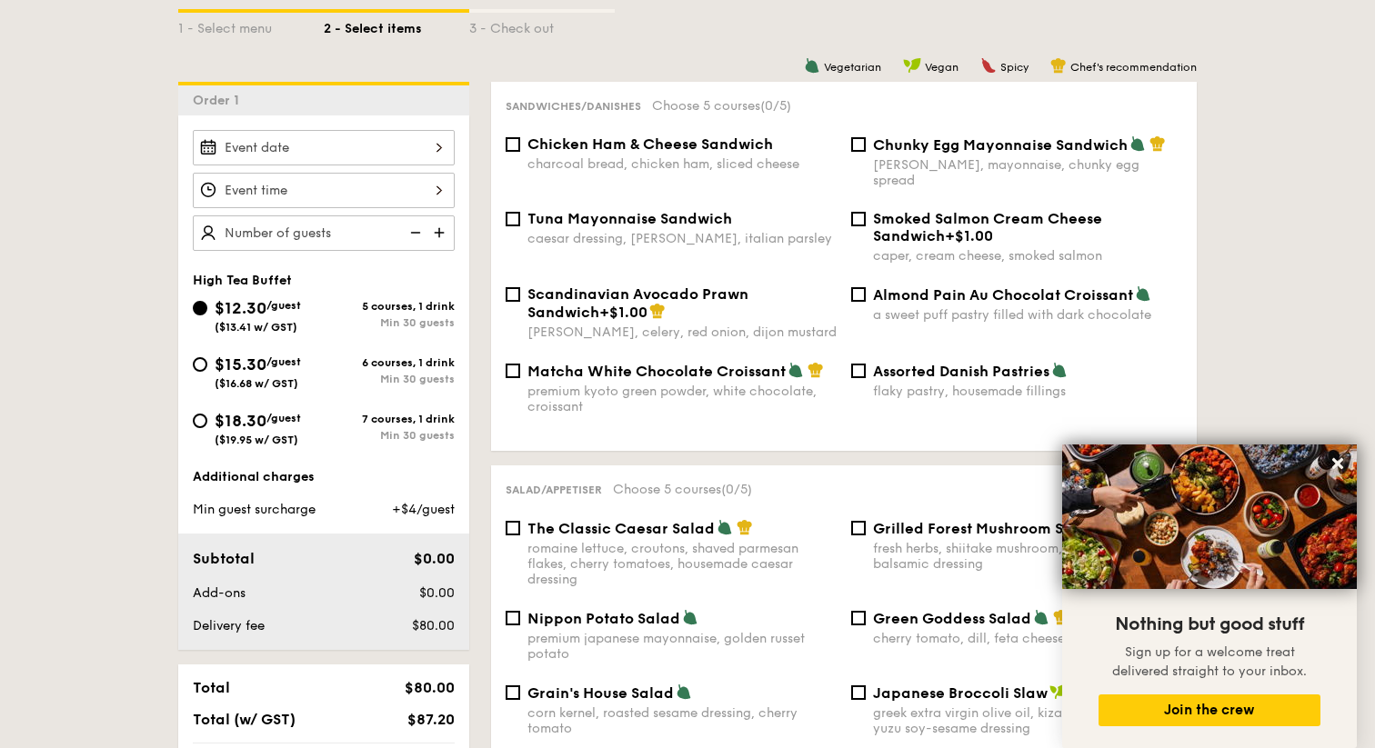
click at [388, 363] on div "6 courses, 1 drink" at bounding box center [389, 362] width 131 height 13
click at [207, 363] on input "$15.30 /guest ($16.68 w/ GST) 6 courses, 1 drink Min 30 guests" at bounding box center [200, 364] width 15 height 15
radio input "true"
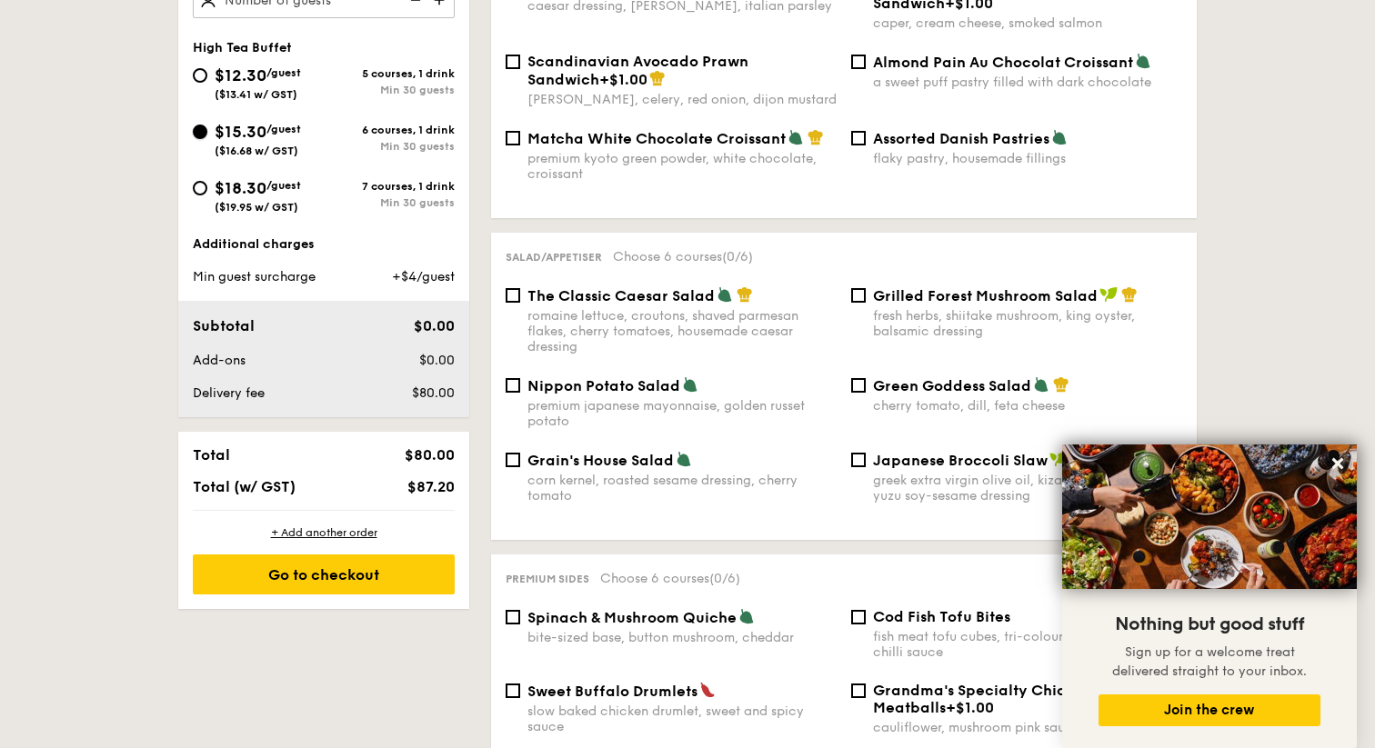
scroll to position [490, 0]
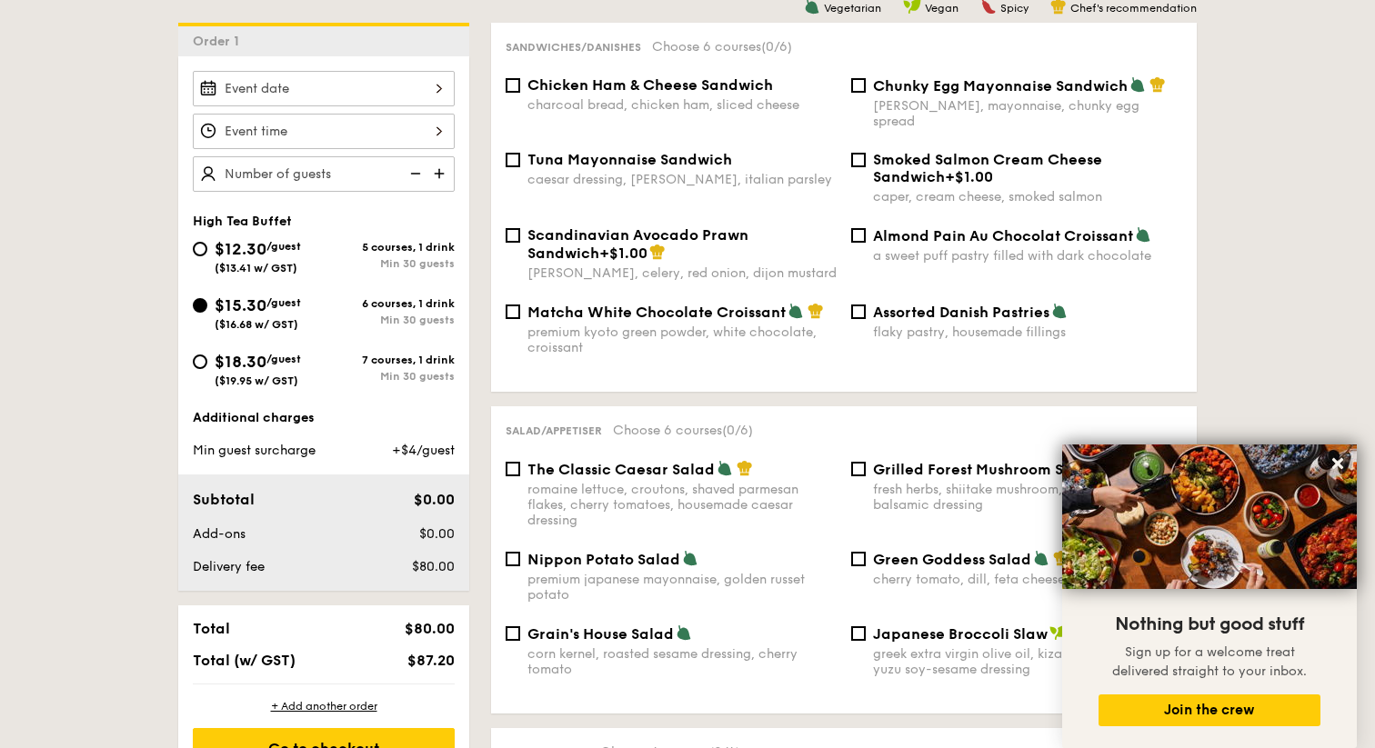
click at [436, 171] on img at bounding box center [440, 173] width 27 height 35
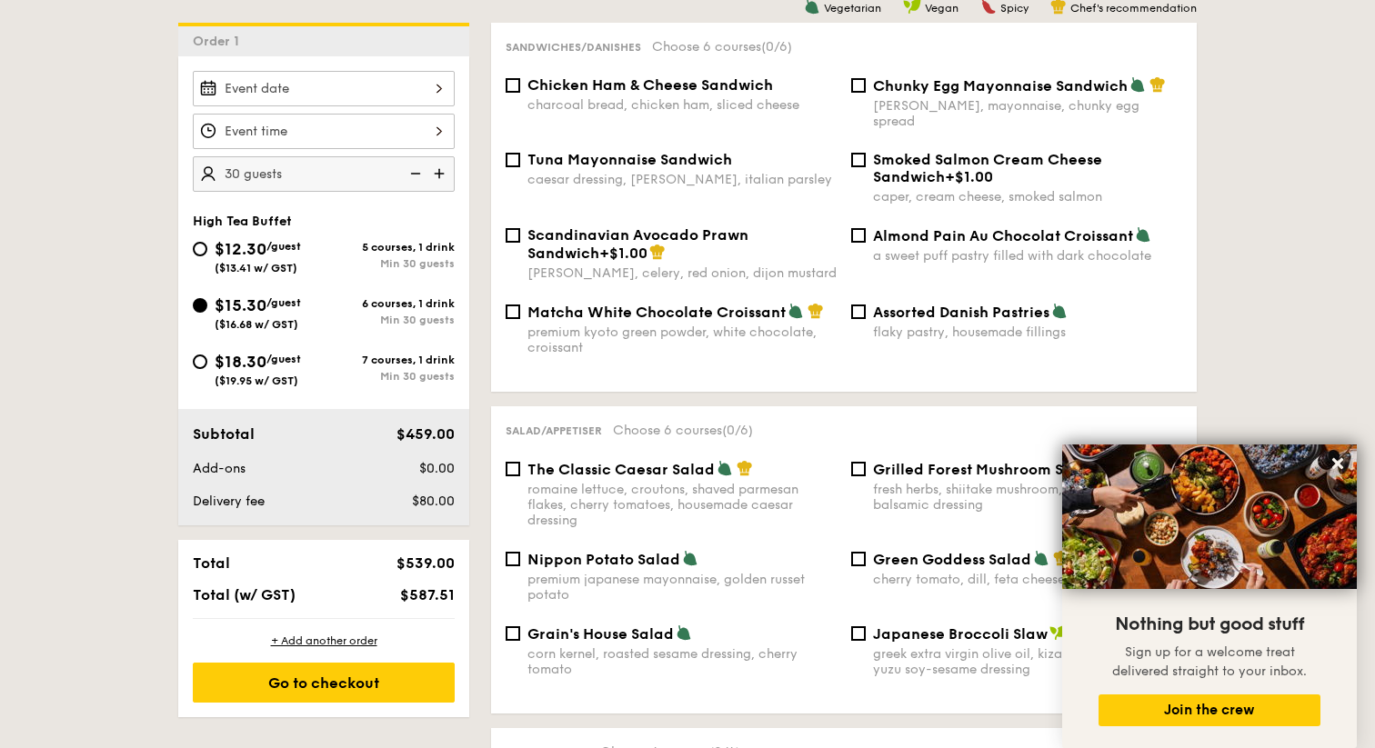
click at [436, 171] on img at bounding box center [440, 173] width 27 height 35
type input "40 guests"
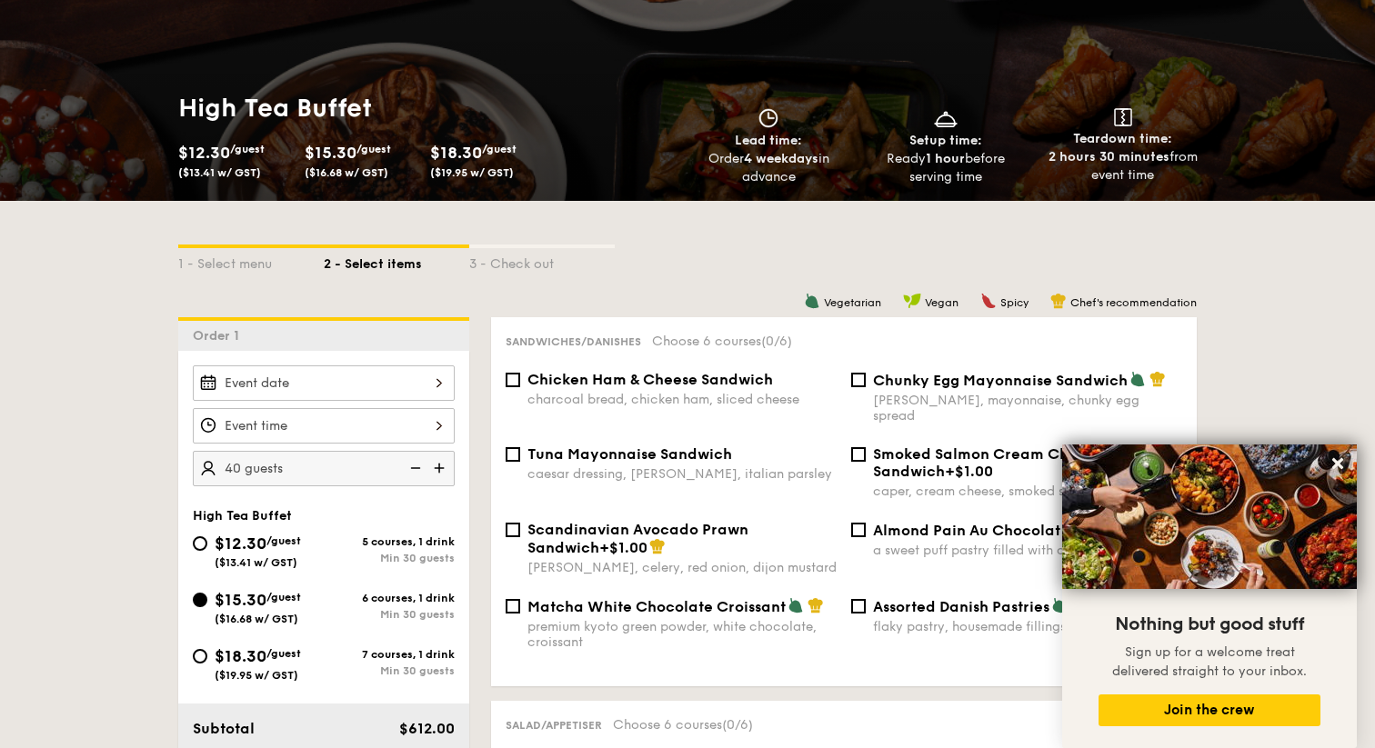
scroll to position [170, 0]
